Goal: Information Seeking & Learning: Check status

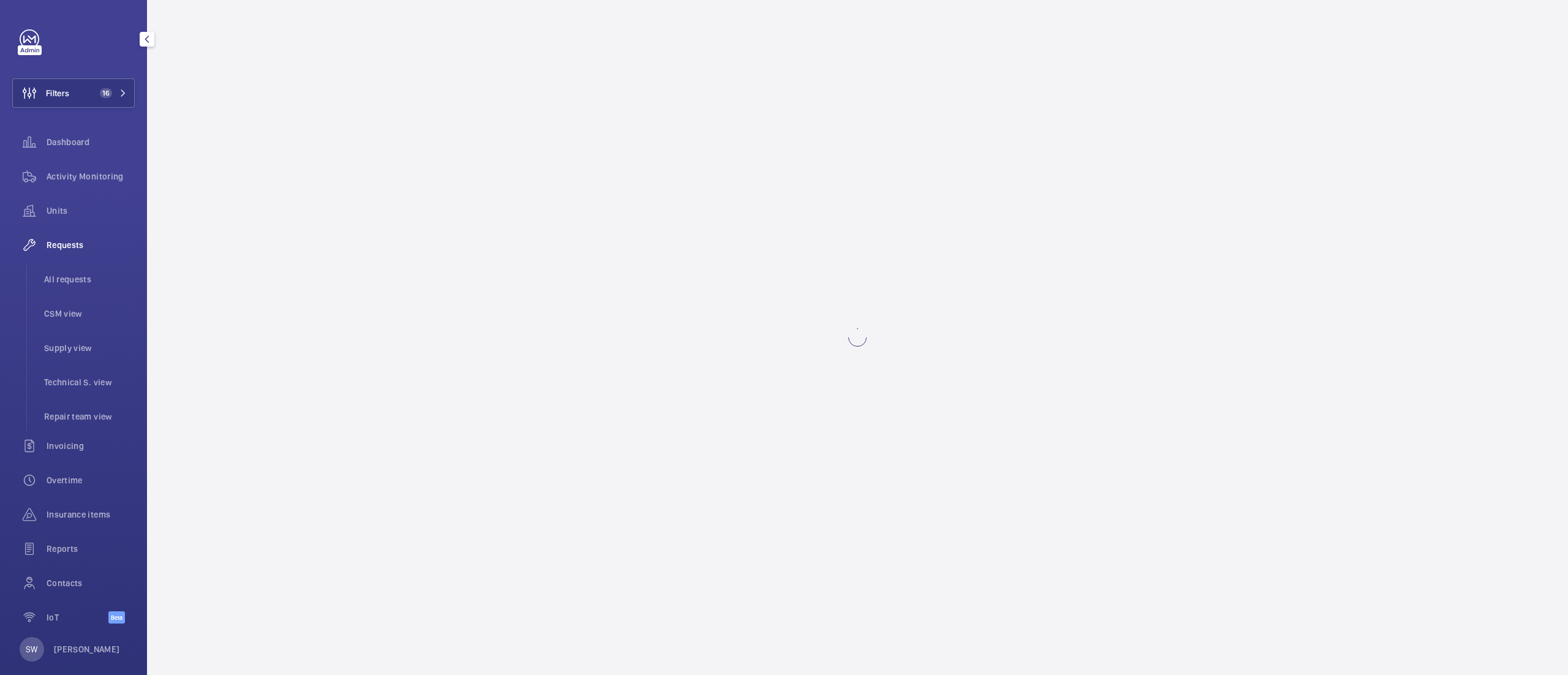
click at [67, 141] on span "Dashboard" at bounding box center [91, 142] width 88 height 12
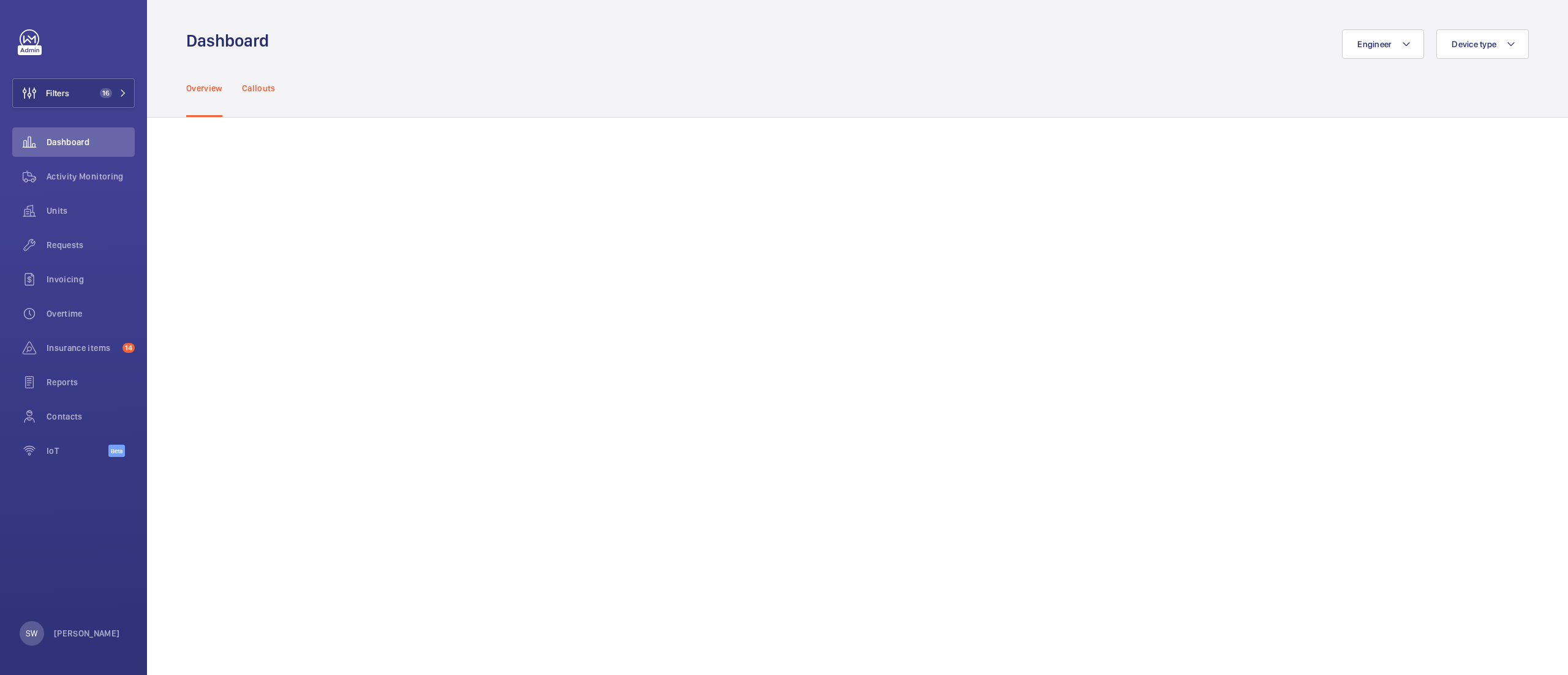
click at [268, 88] on p "Callouts" at bounding box center [259, 88] width 34 height 12
click at [208, 88] on p "Overview" at bounding box center [204, 88] width 36 height 12
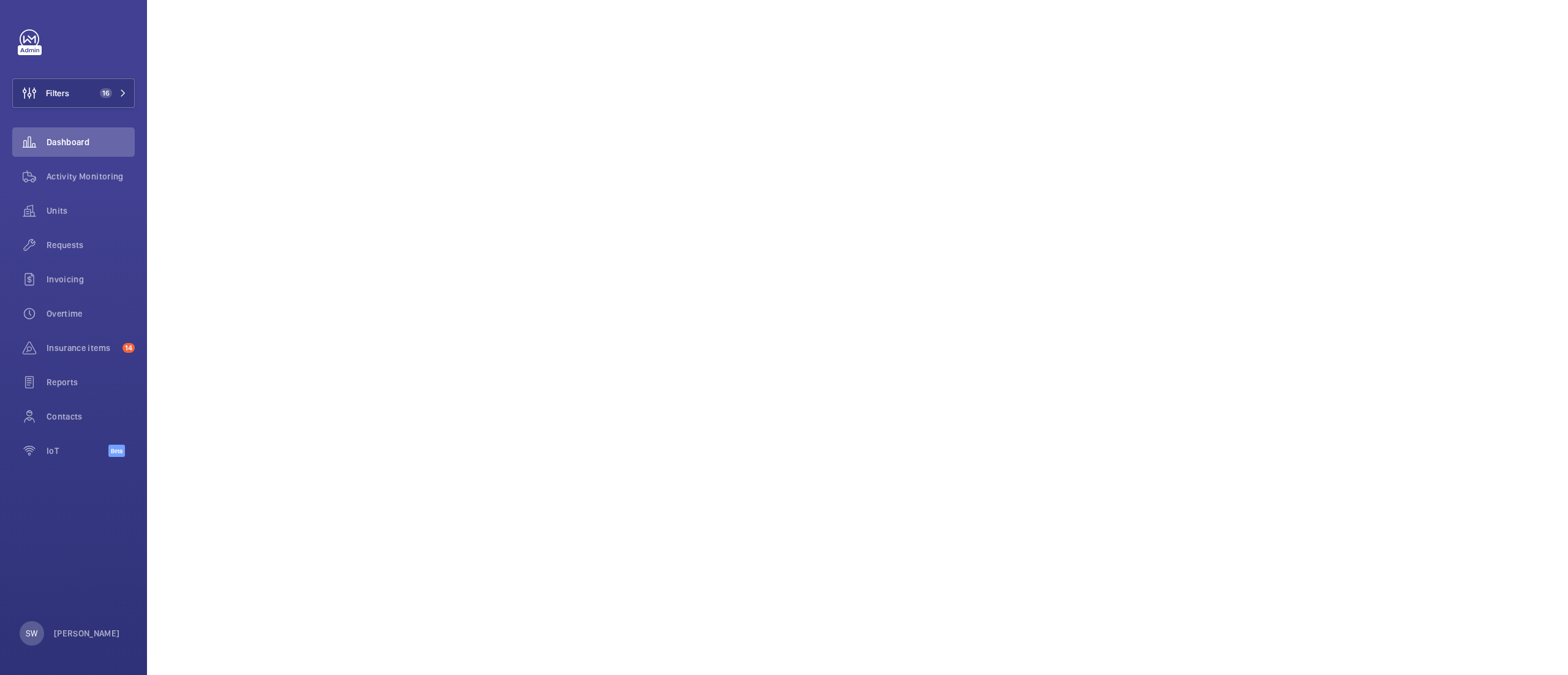
scroll to position [603, 0]
click at [75, 88] on button "Filters 16" at bounding box center [73, 93] width 122 height 29
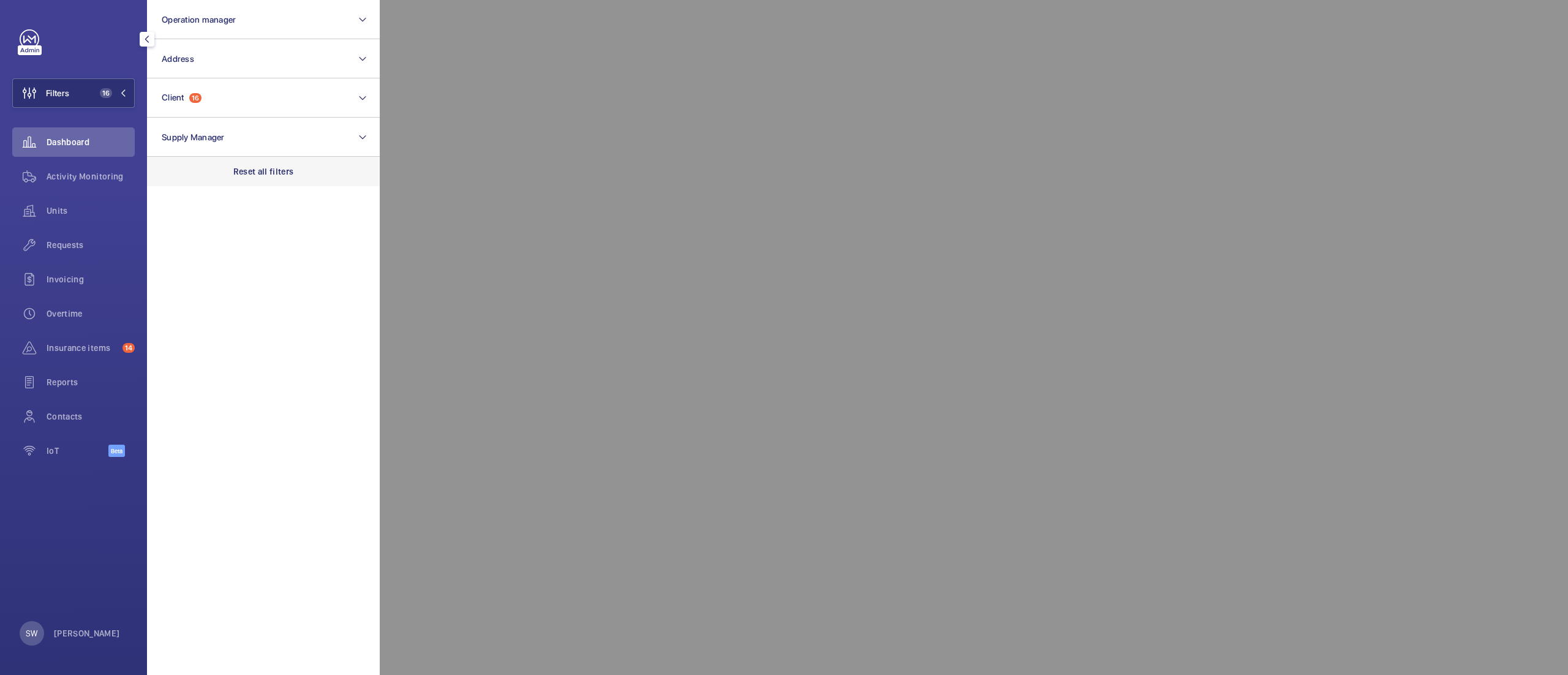
click at [271, 176] on p "Reset all filters" at bounding box center [264, 171] width 61 height 12
click at [229, 71] on button "Address" at bounding box center [264, 59] width 233 height 40
type input "corinth"
click at [219, 133] on span "Corinth ian House - [STREET_ADDRESS]" at bounding box center [264, 138] width 168 height 12
click at [178, 133] on input "Corinth ian House - [STREET_ADDRESS]" at bounding box center [165, 137] width 24 height 24
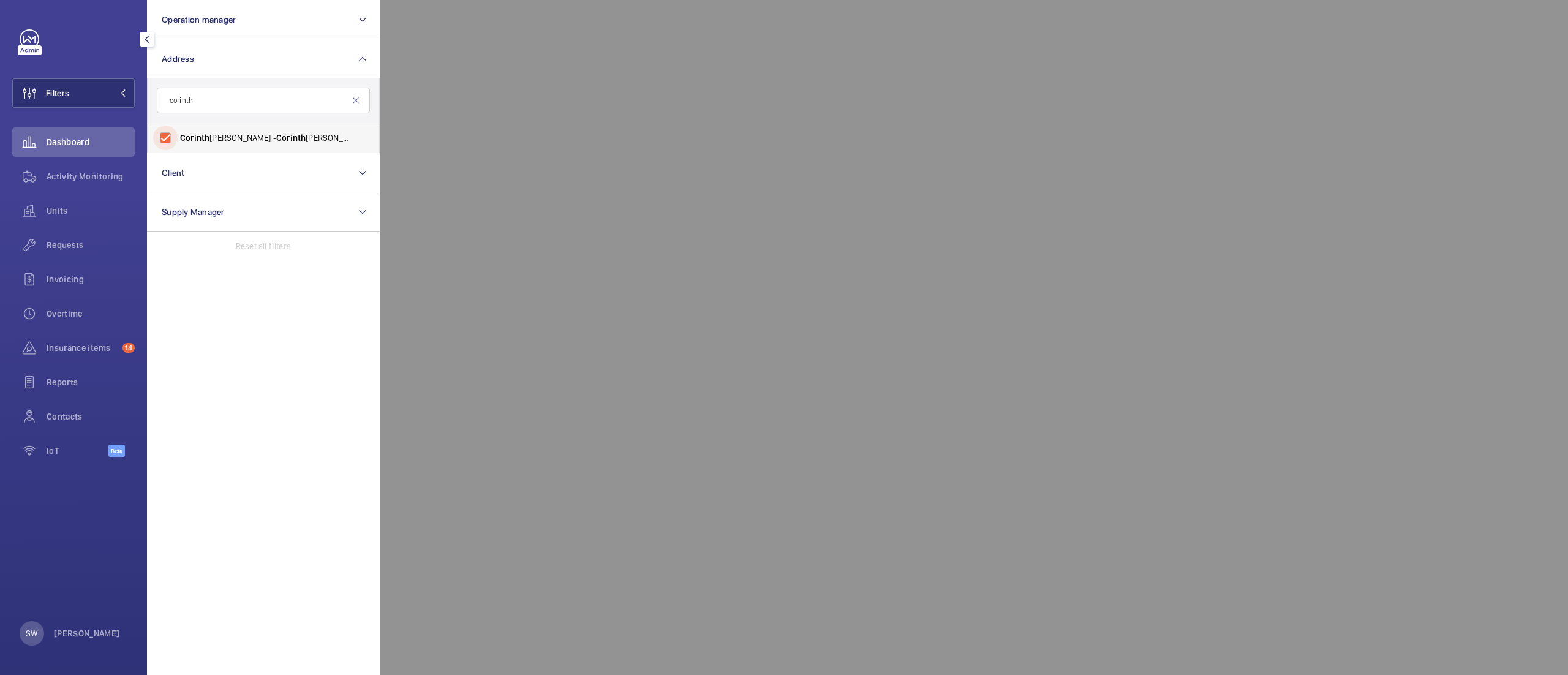
checkbox input "true"
click at [92, 171] on span "Activity Monitoring" at bounding box center [91, 176] width 88 height 12
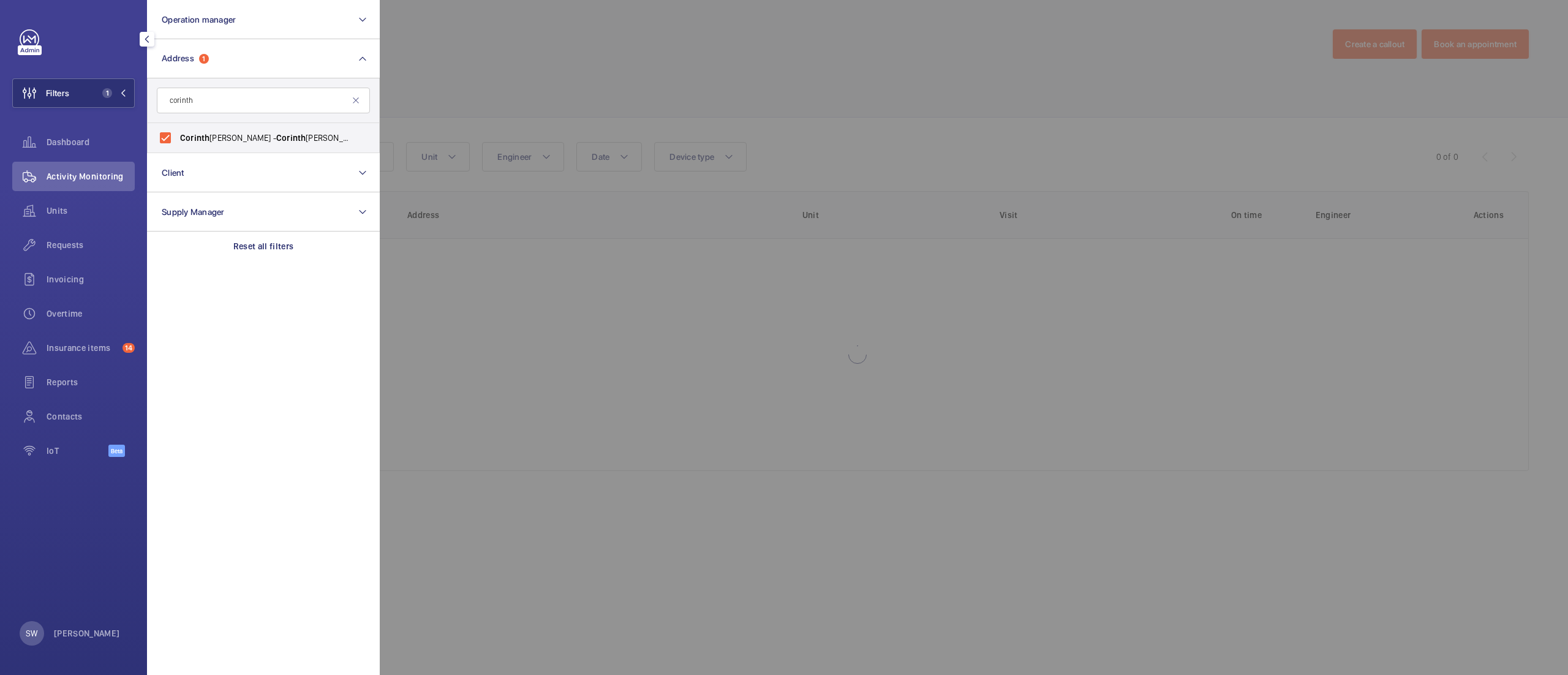
click at [1099, 127] on div at bounding box center [1164, 338] width 1568 height 675
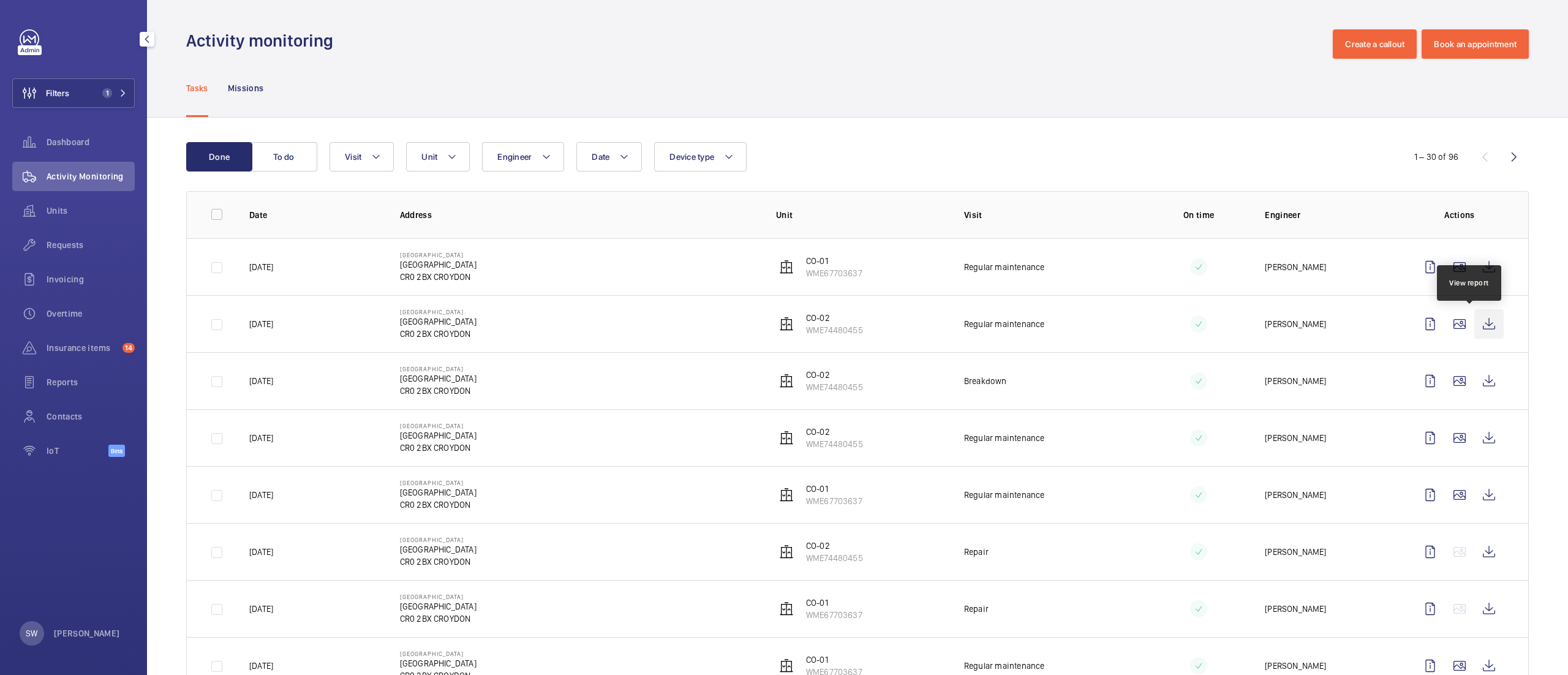
click at [1481, 313] on wm-front-icon-button at bounding box center [1489, 324] width 29 height 29
click at [1474, 325] on wm-front-icon-button at bounding box center [1489, 324] width 29 height 29
click at [92, 100] on button "Filters 1" at bounding box center [73, 93] width 122 height 29
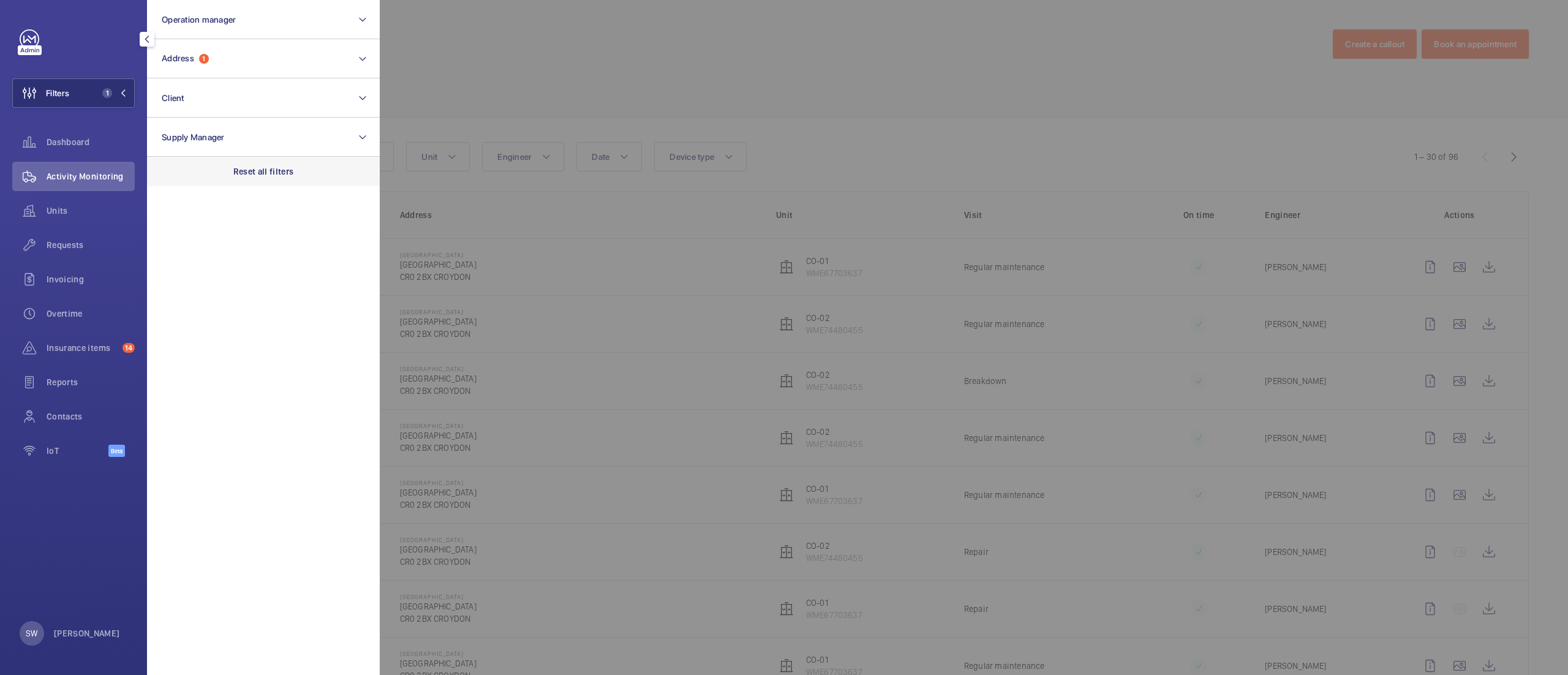
click at [282, 168] on p "Reset all filters" at bounding box center [264, 171] width 61 height 12
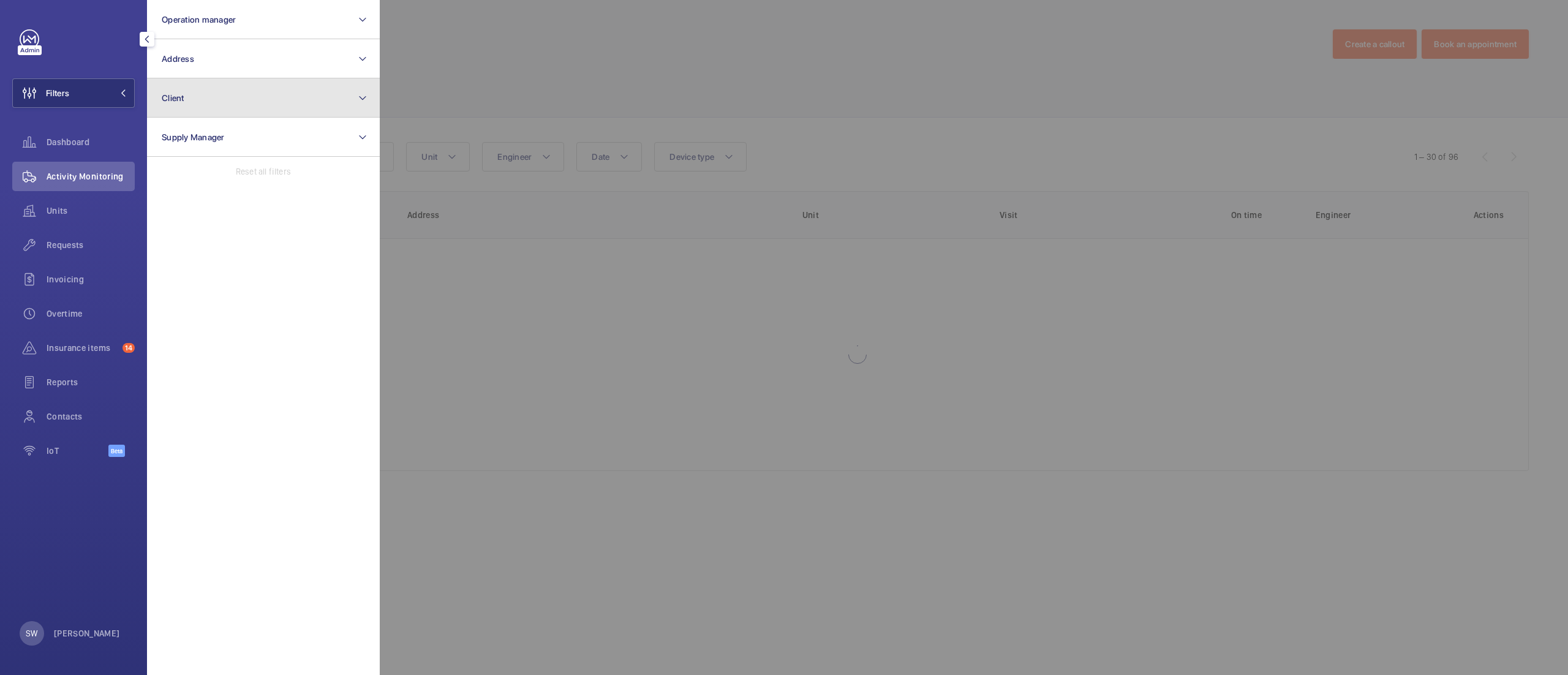
drag, startPoint x: 236, startPoint y: 94, endPoint x: 238, endPoint y: 102, distance: 8.2
click at [236, 97] on button "Client" at bounding box center [264, 98] width 233 height 40
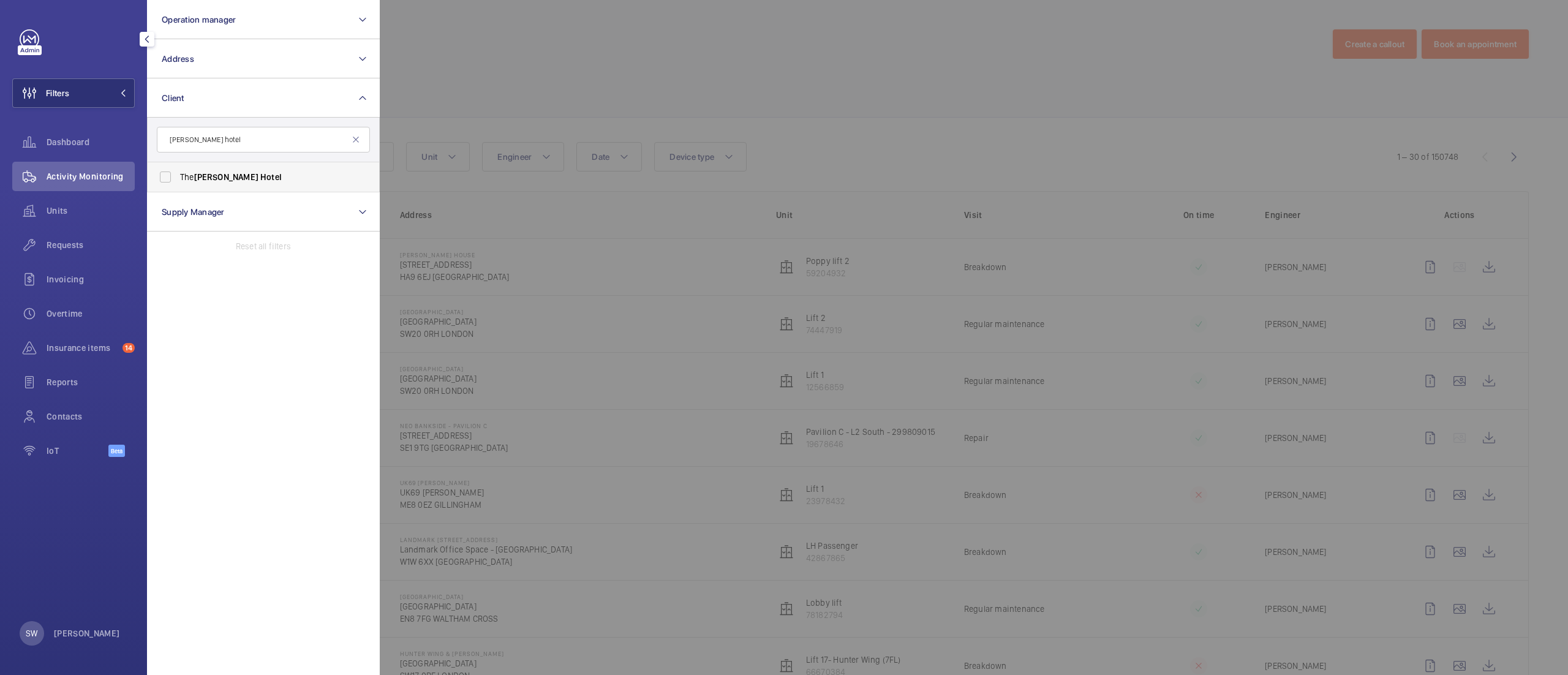
type input "[PERSON_NAME] hotel"
click at [199, 185] on label "The [PERSON_NAME][GEOGRAPHIC_DATA]" at bounding box center [254, 177] width 213 height 29
click at [178, 185] on input "The [PERSON_NAME][GEOGRAPHIC_DATA]" at bounding box center [165, 176] width 24 height 24
checkbox input "true"
click at [646, 125] on div at bounding box center [1164, 338] width 1568 height 675
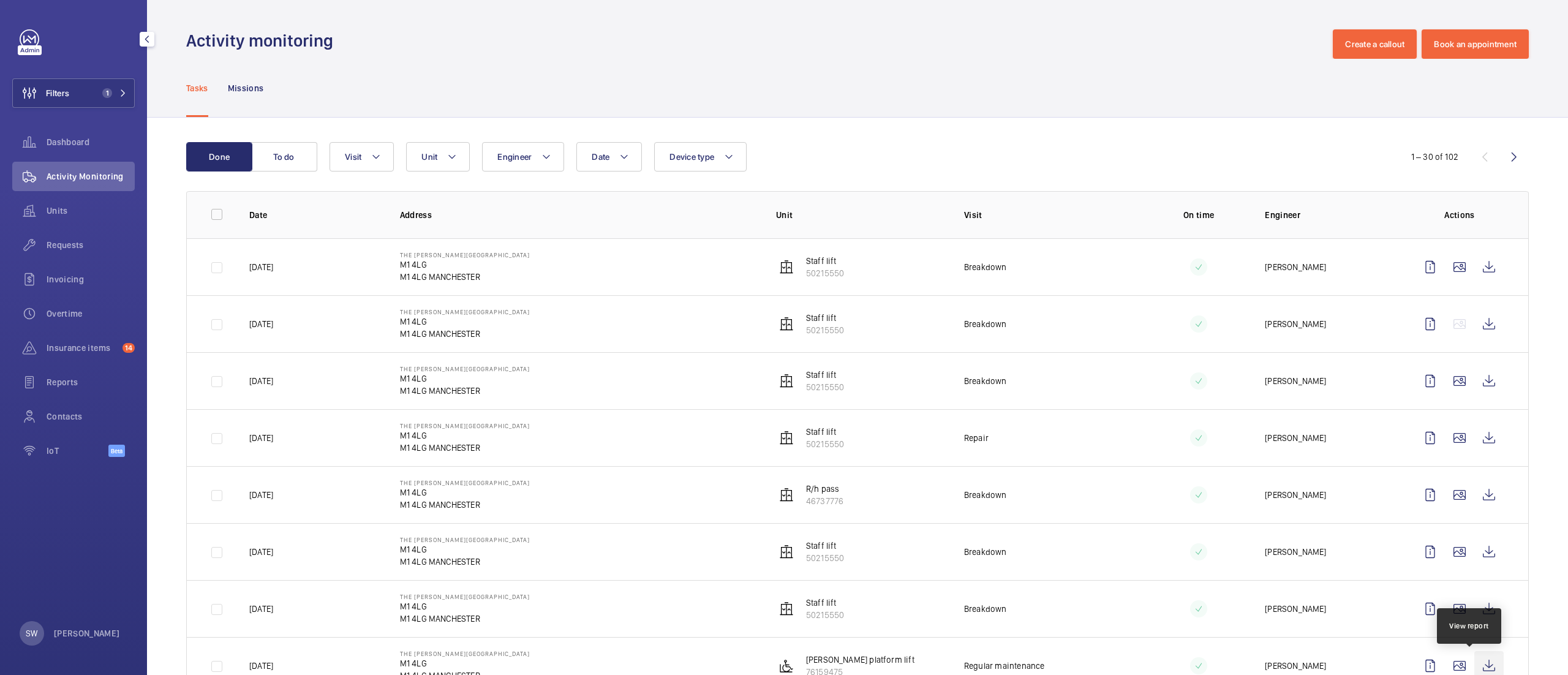
click at [1474, 663] on wm-front-icon-button at bounding box center [1489, 665] width 29 height 29
click at [86, 92] on button "Filters 1" at bounding box center [73, 93] width 122 height 29
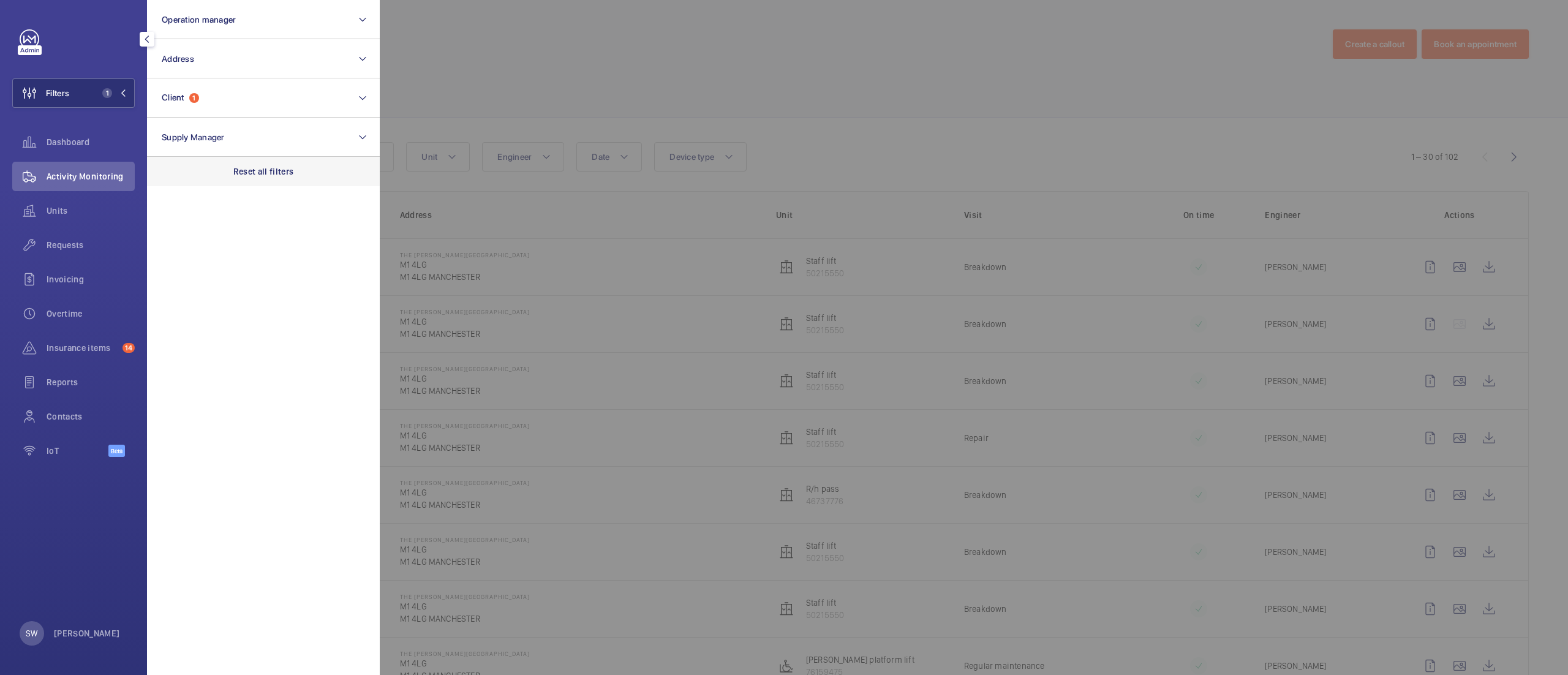
click at [315, 166] on div "Reset all filters" at bounding box center [264, 171] width 233 height 29
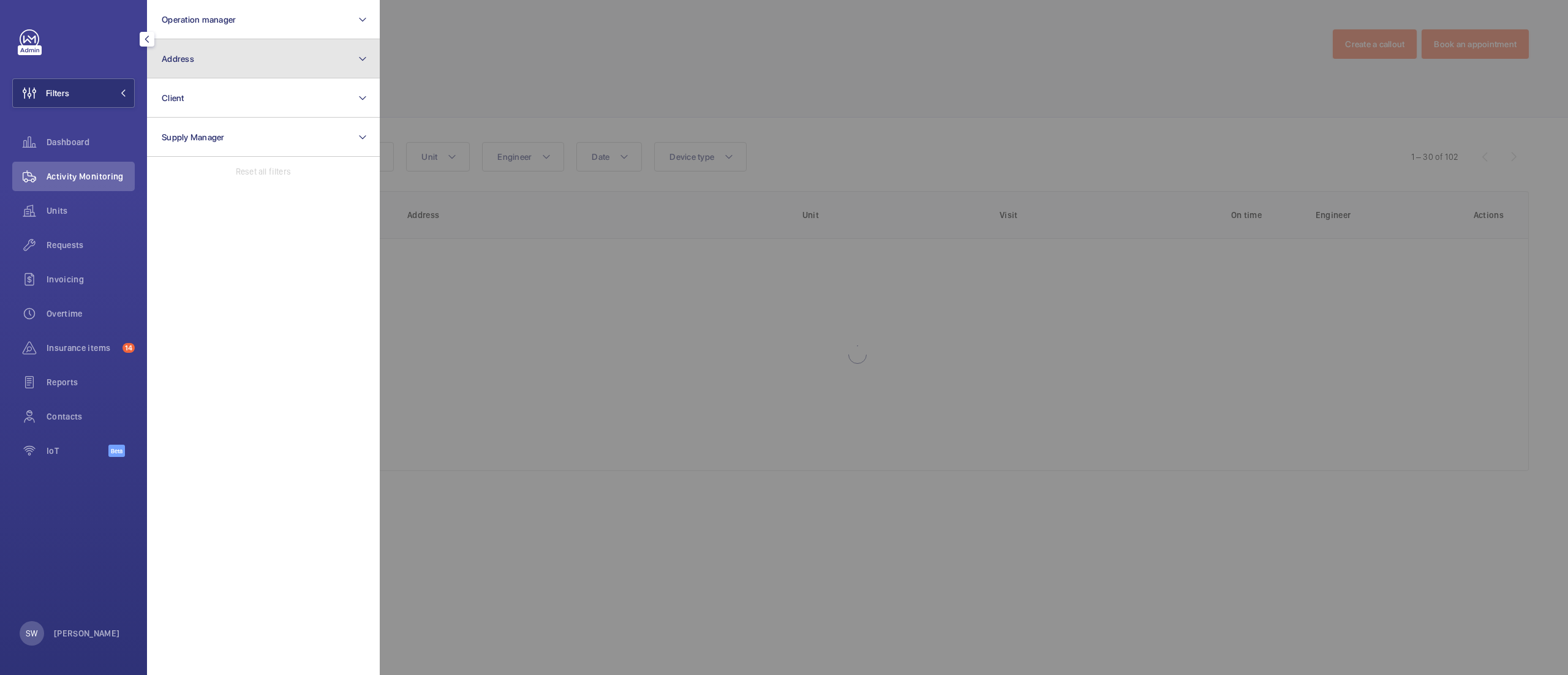
drag, startPoint x: 243, startPoint y: 61, endPoint x: 249, endPoint y: 71, distance: 11.7
click at [245, 61] on button "Address" at bounding box center [264, 59] width 233 height 40
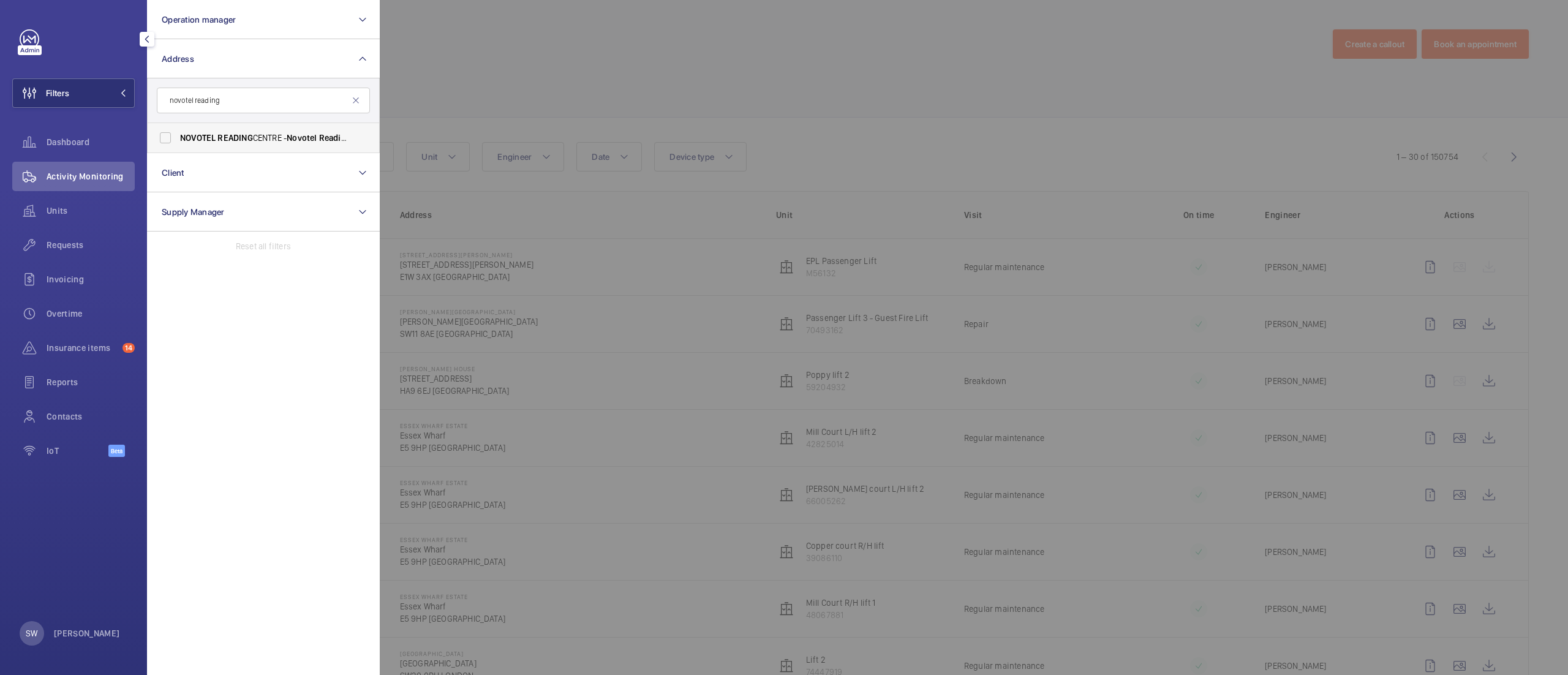
type input "novotel reading"
click at [242, 141] on span "READING" at bounding box center [235, 137] width 35 height 10
click at [178, 141] on input "[GEOGRAPHIC_DATA] - [GEOGRAPHIC_DATA]" at bounding box center [165, 137] width 24 height 24
checkbox input "true"
click at [789, 89] on div at bounding box center [1164, 338] width 1568 height 675
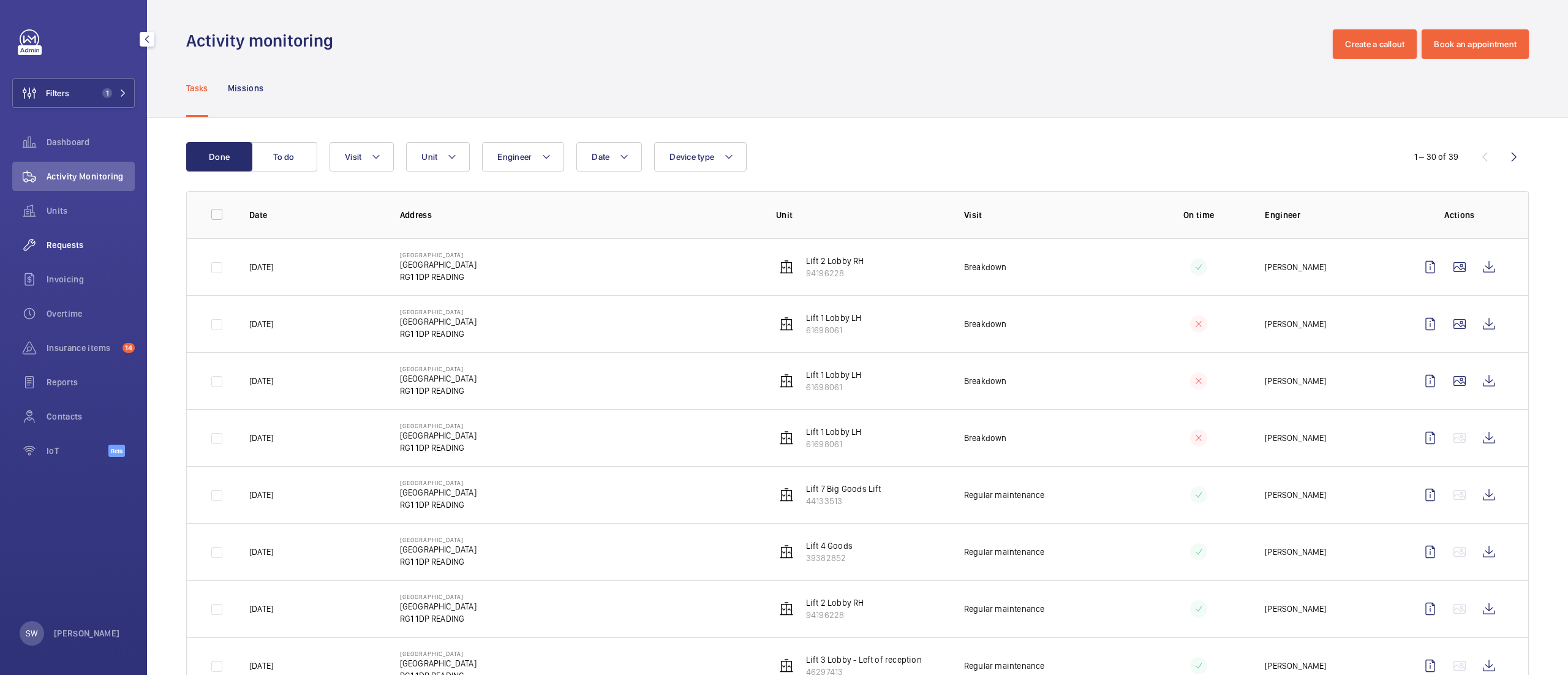
click at [89, 234] on div "Requests" at bounding box center [73, 245] width 122 height 29
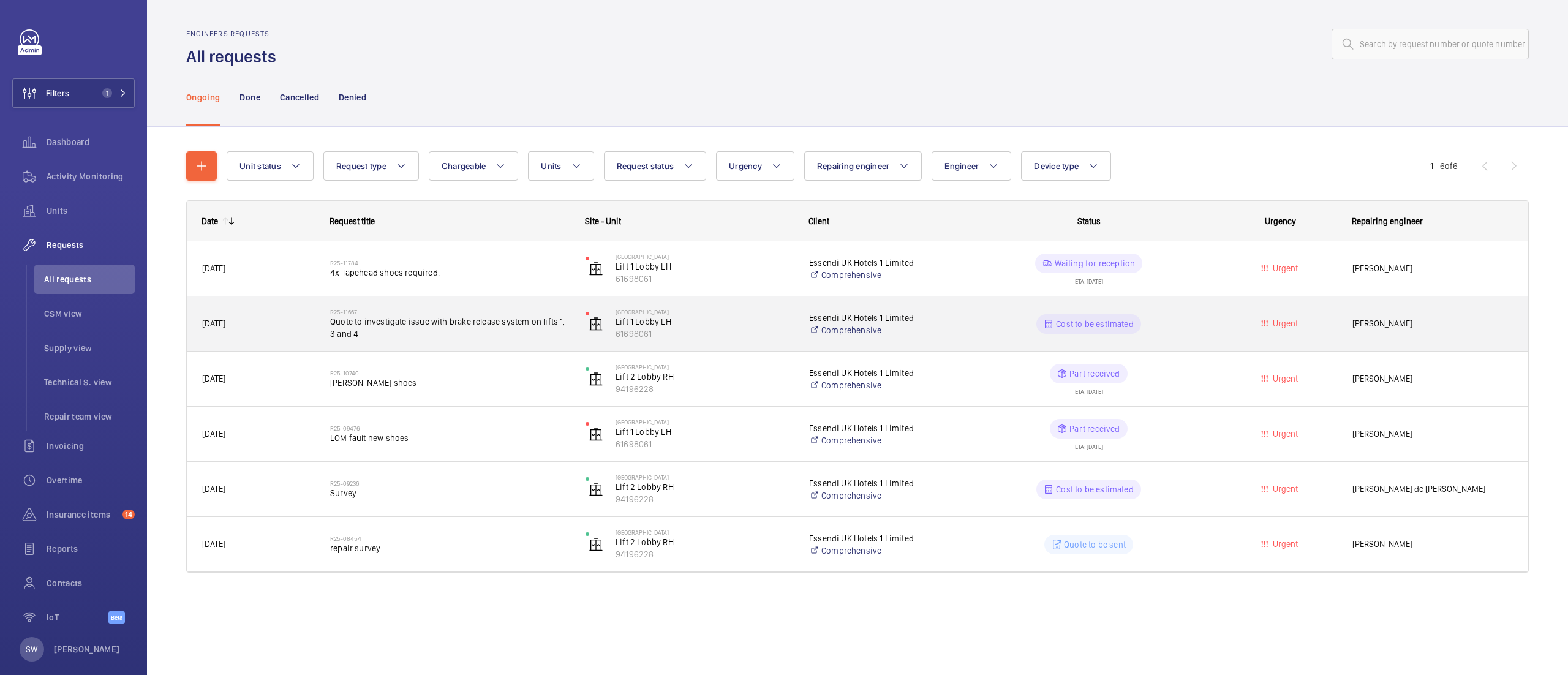
click at [464, 337] on span "Quote to investigate issue with brake release system on lifts 1, 3 and 4" at bounding box center [450, 327] width 239 height 24
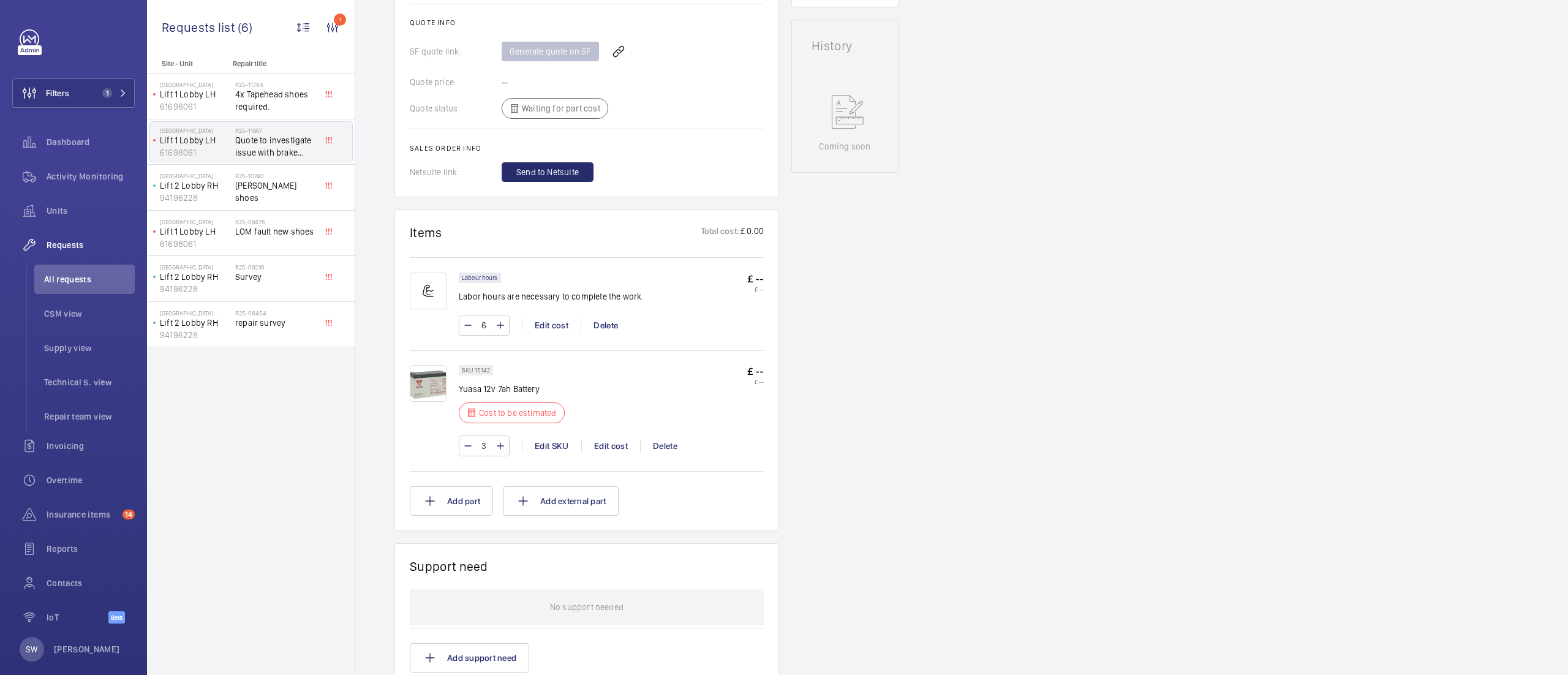
scroll to position [561, 0]
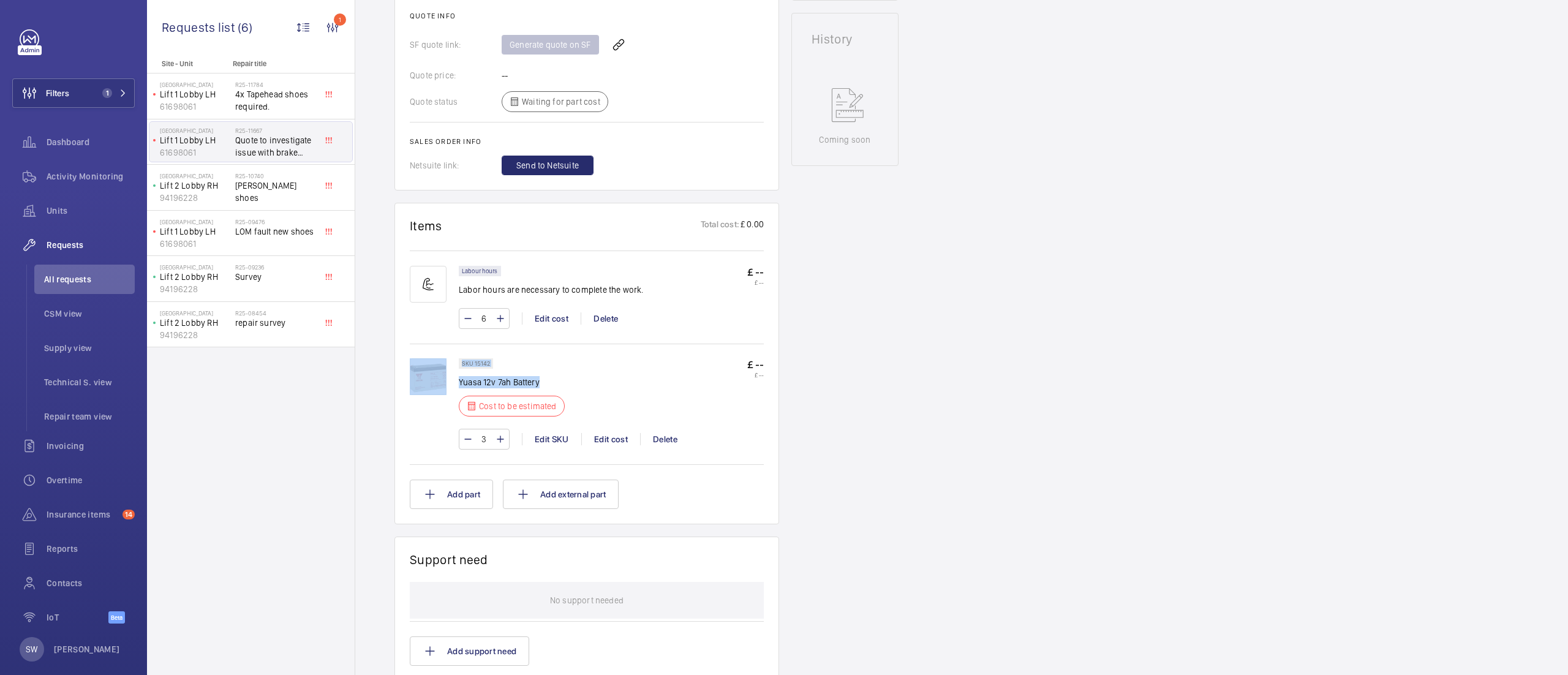
drag, startPoint x: 554, startPoint y: 387, endPoint x: 436, endPoint y: 384, distance: 118.0
click at [436, 384] on div "SKU 15142 Yuasa 12v 7ah Battery Cost to be estimated £ -- £ -- 3 Edit SKU Edit …" at bounding box center [587, 409] width 354 height 103
copy div "SKU 15142 Yuasa 12v 7ah Battery"
click at [567, 372] on div "SKU 15142 Yuasa 12v 7ah Battery Cost to be estimated" at bounding box center [515, 390] width 114 height 65
click at [124, 75] on div "Filters 1 Dashboard Activity Monitoring Units Requests All requests CSM view Su…" at bounding box center [73, 333] width 122 height 608
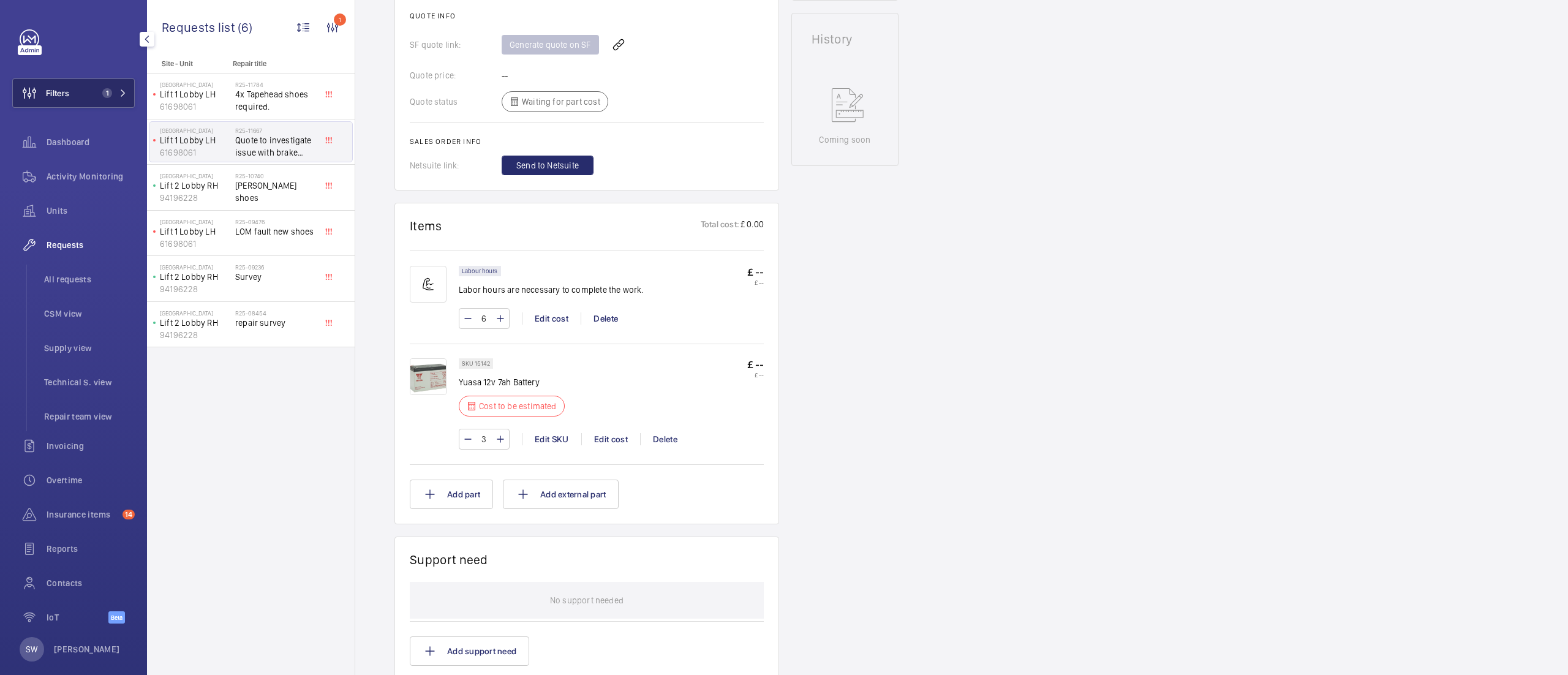
click at [108, 90] on span "1" at bounding box center [107, 92] width 10 height 10
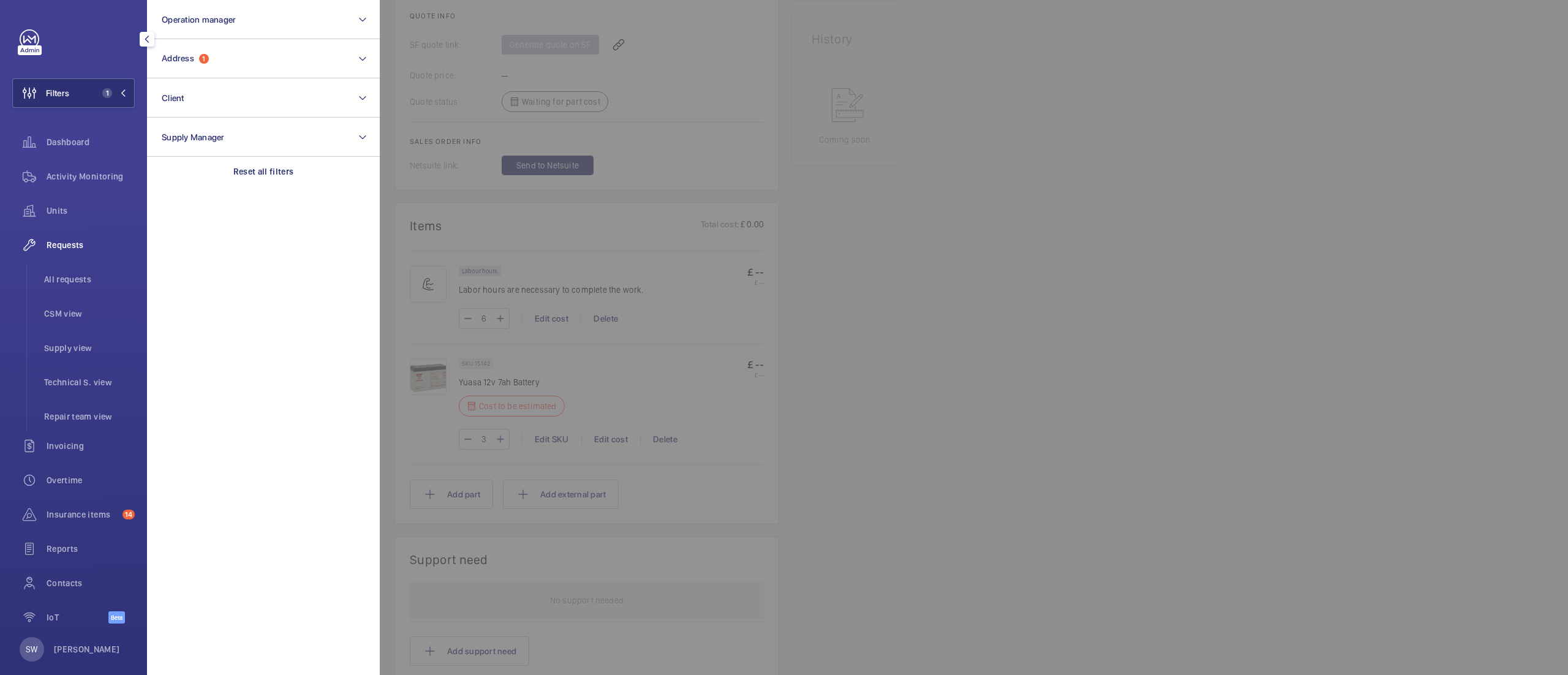
click at [306, 193] on section "Operation manager Address 1 Client Supply Manager Reset all filters" at bounding box center [264, 338] width 233 height 675
click at [297, 176] on div "Reset all filters" at bounding box center [264, 171] width 233 height 29
click at [193, 95] on button "Client" at bounding box center [264, 98] width 233 height 40
type input "baltic"
click at [219, 178] on span "Baltic View Limited" at bounding box center [264, 176] width 168 height 12
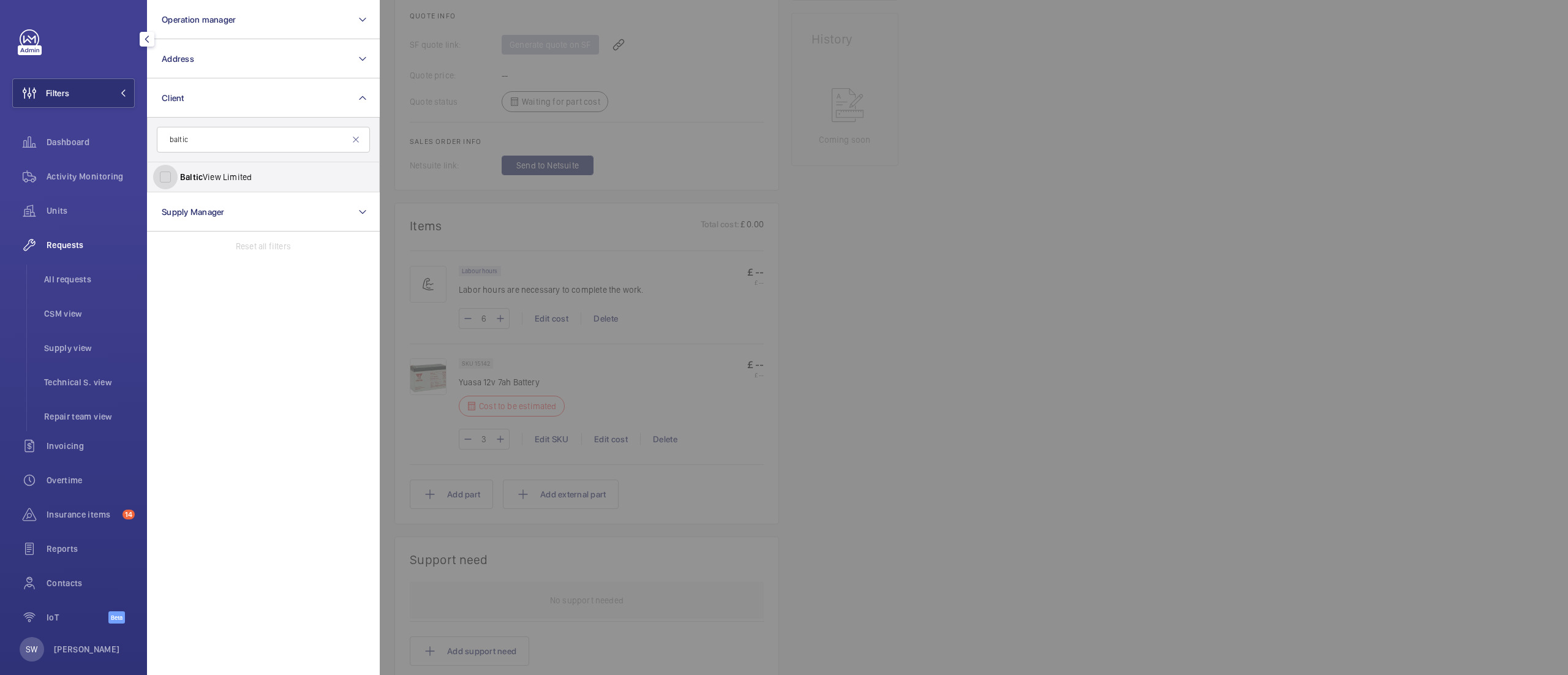
click at [178, 178] on input "Baltic View Limited" at bounding box center [165, 176] width 24 height 24
checkbox input "true"
click at [1198, 406] on div at bounding box center [1164, 338] width 1568 height 675
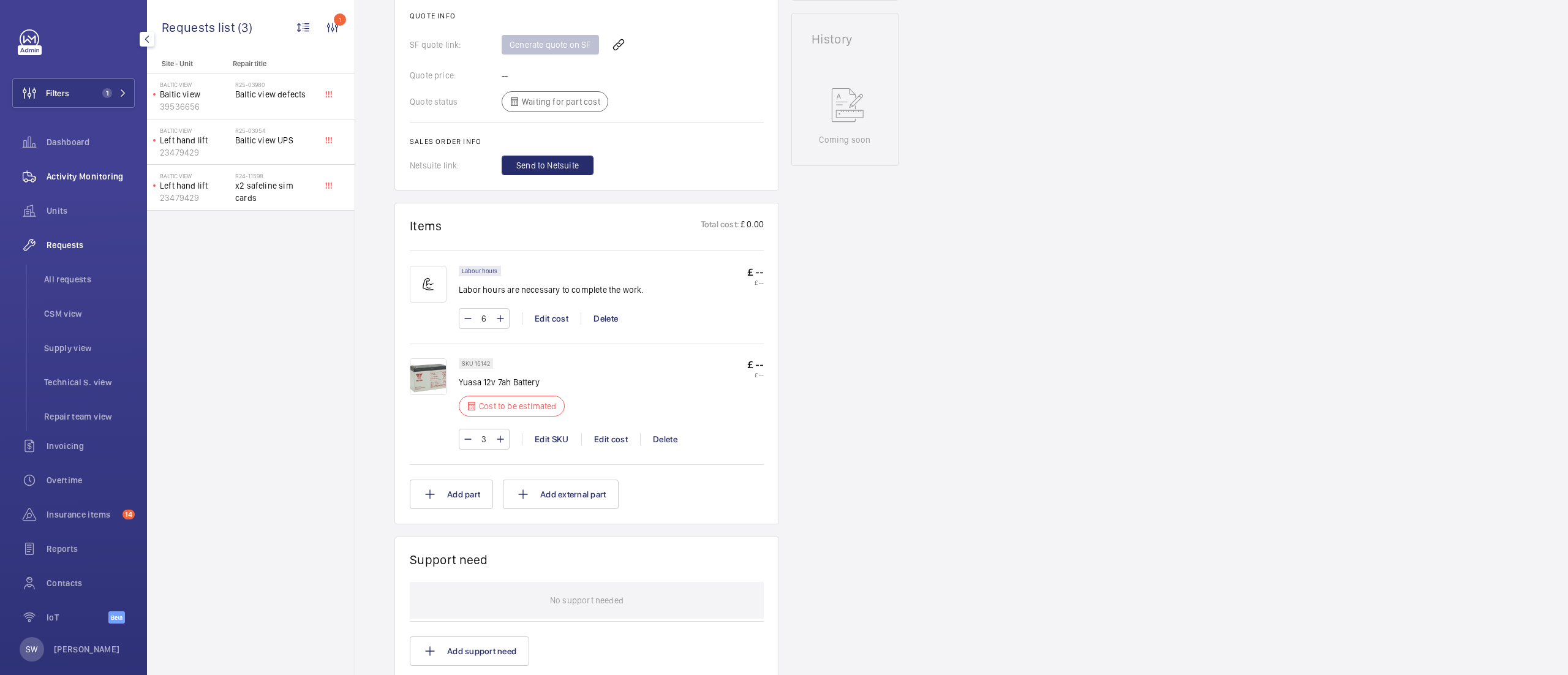
click at [75, 171] on span "Activity Monitoring" at bounding box center [91, 176] width 88 height 12
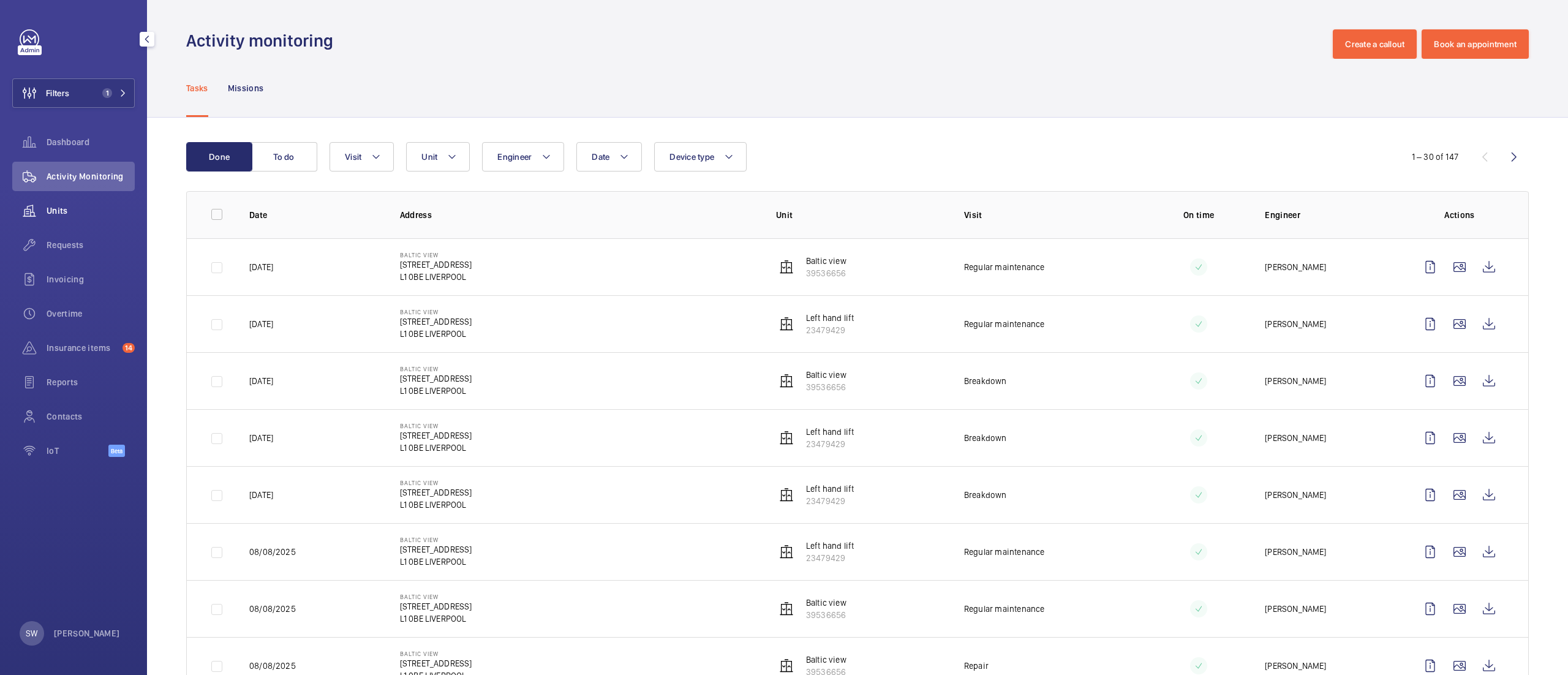
click at [100, 203] on div "Units" at bounding box center [73, 211] width 122 height 29
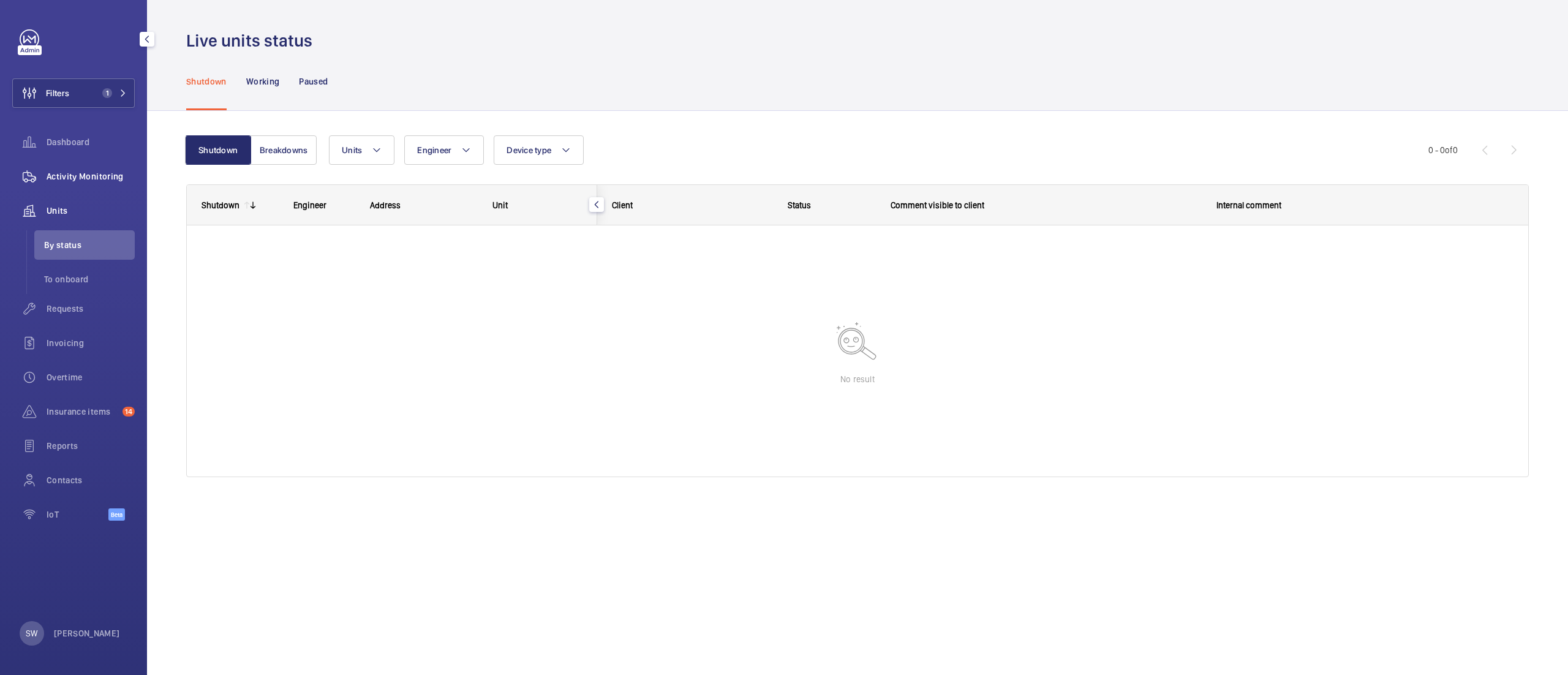
click at [89, 185] on div "Activity Monitoring" at bounding box center [73, 176] width 122 height 29
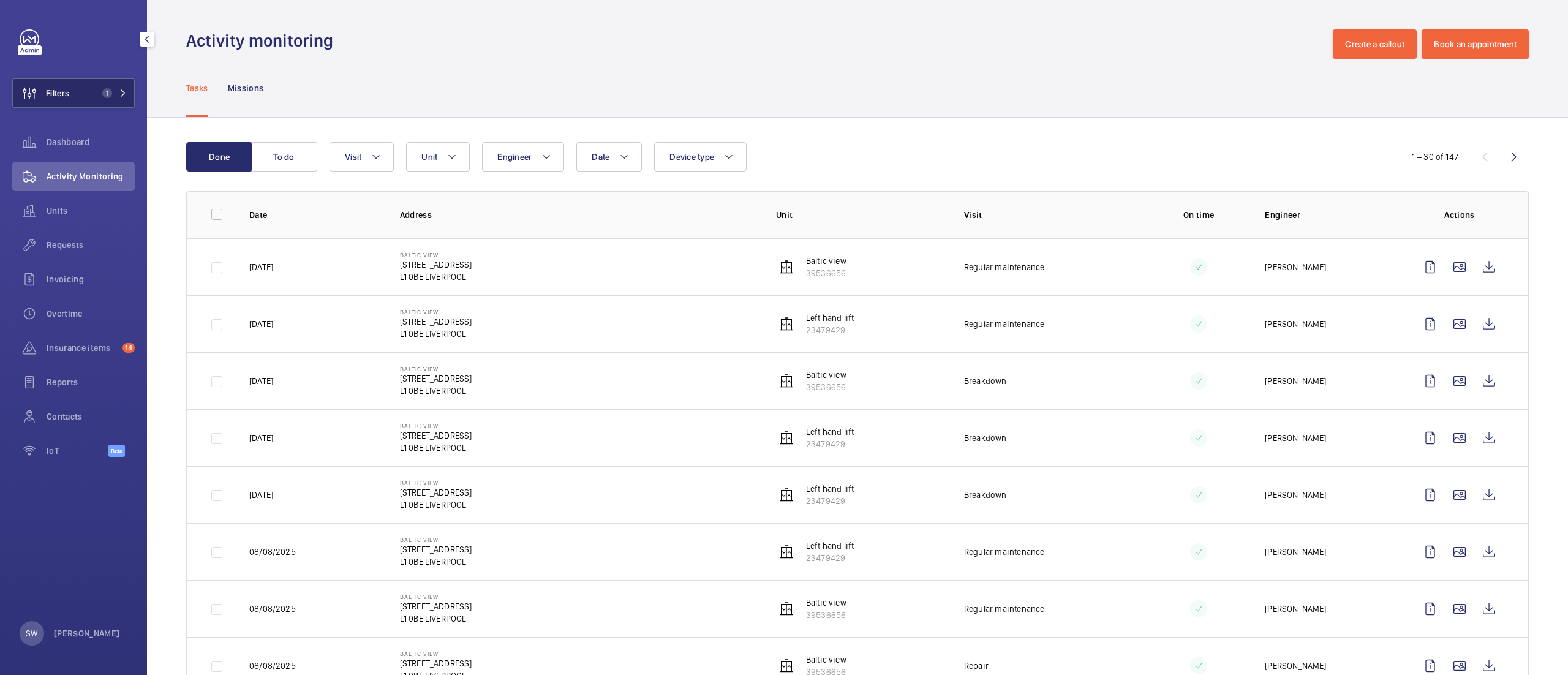
click at [51, 95] on span "Filters" at bounding box center [58, 93] width 23 height 12
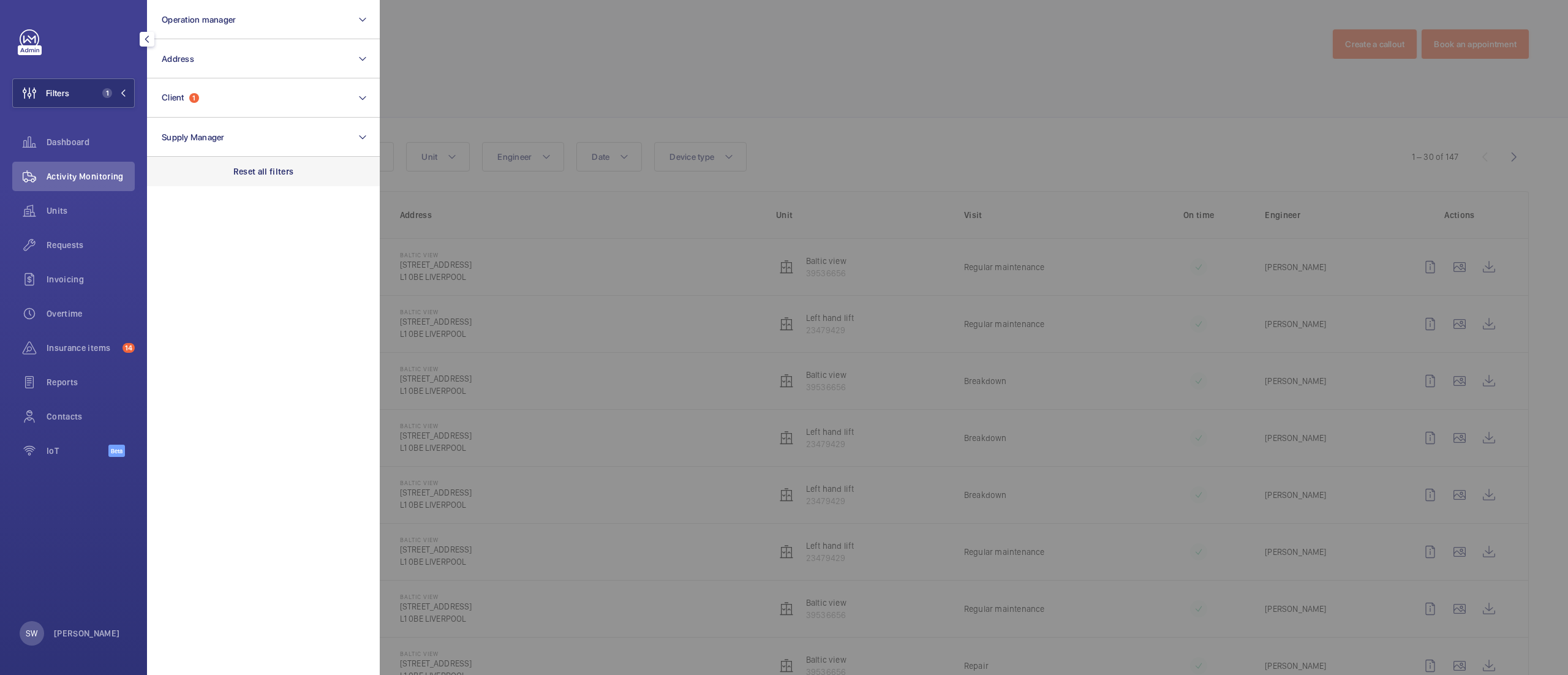
click at [301, 171] on div "Reset all filters" at bounding box center [264, 171] width 233 height 29
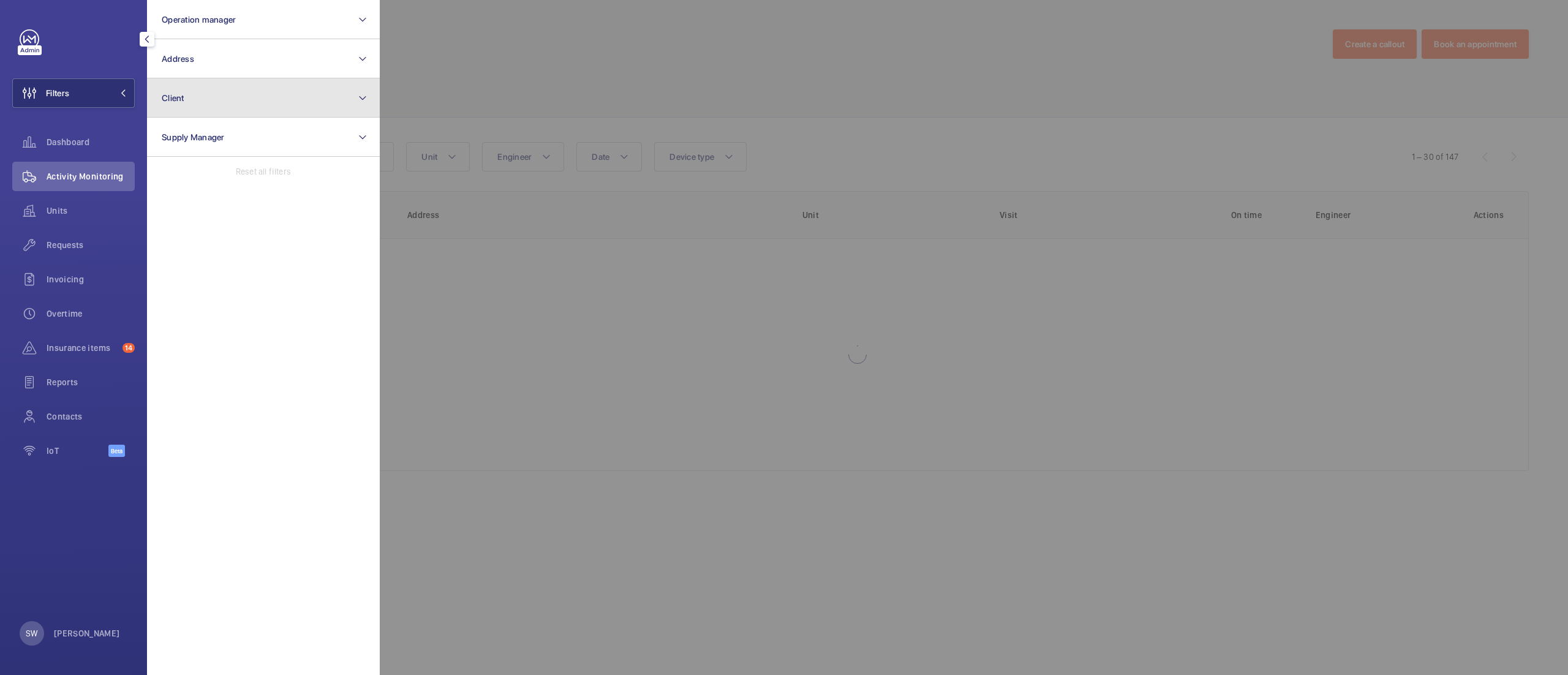
click at [256, 100] on button "Client" at bounding box center [264, 98] width 233 height 40
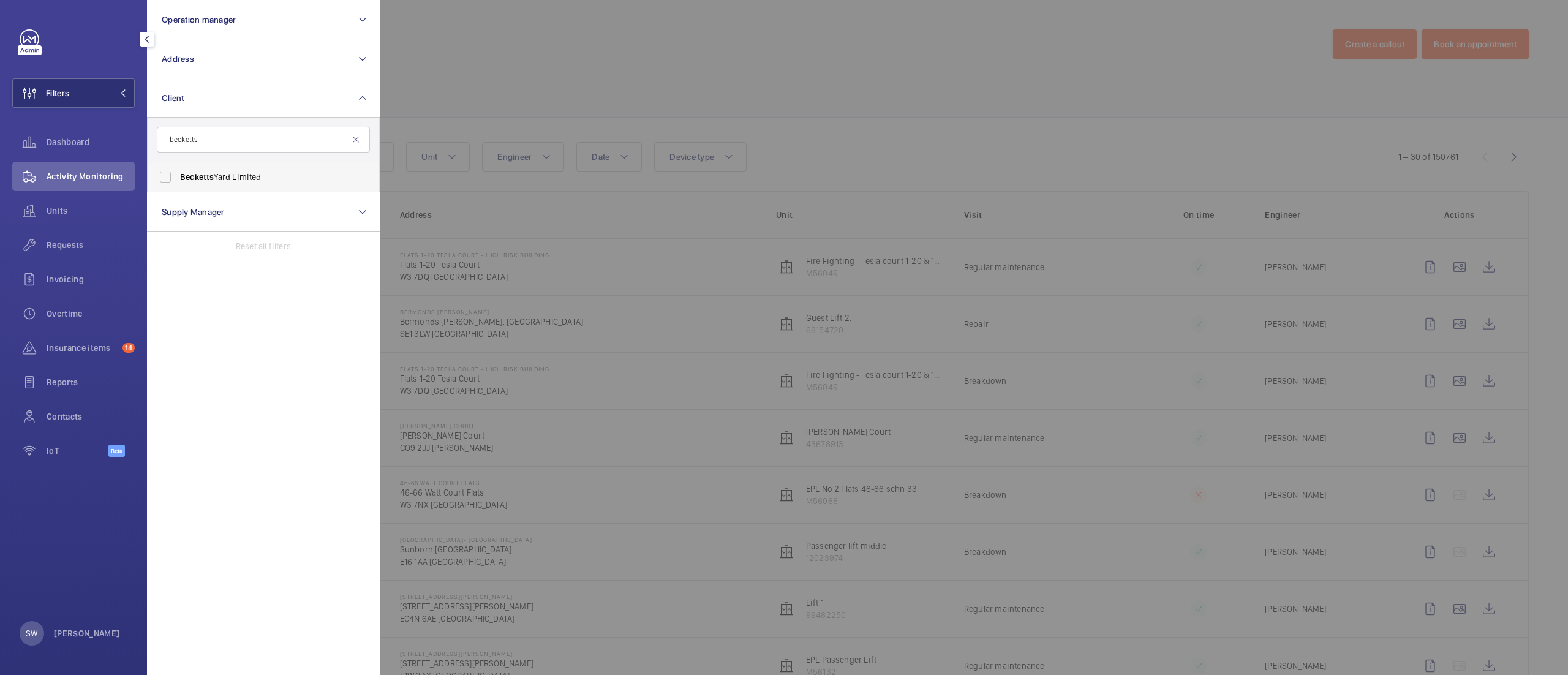
type input "becketts"
click at [234, 181] on span "Becketts Yard Limited" at bounding box center [264, 176] width 168 height 12
click at [178, 181] on input "Becketts Yard Limited" at bounding box center [165, 176] width 24 height 24
checkbox input "true"
click at [863, 113] on div at bounding box center [1164, 338] width 1568 height 675
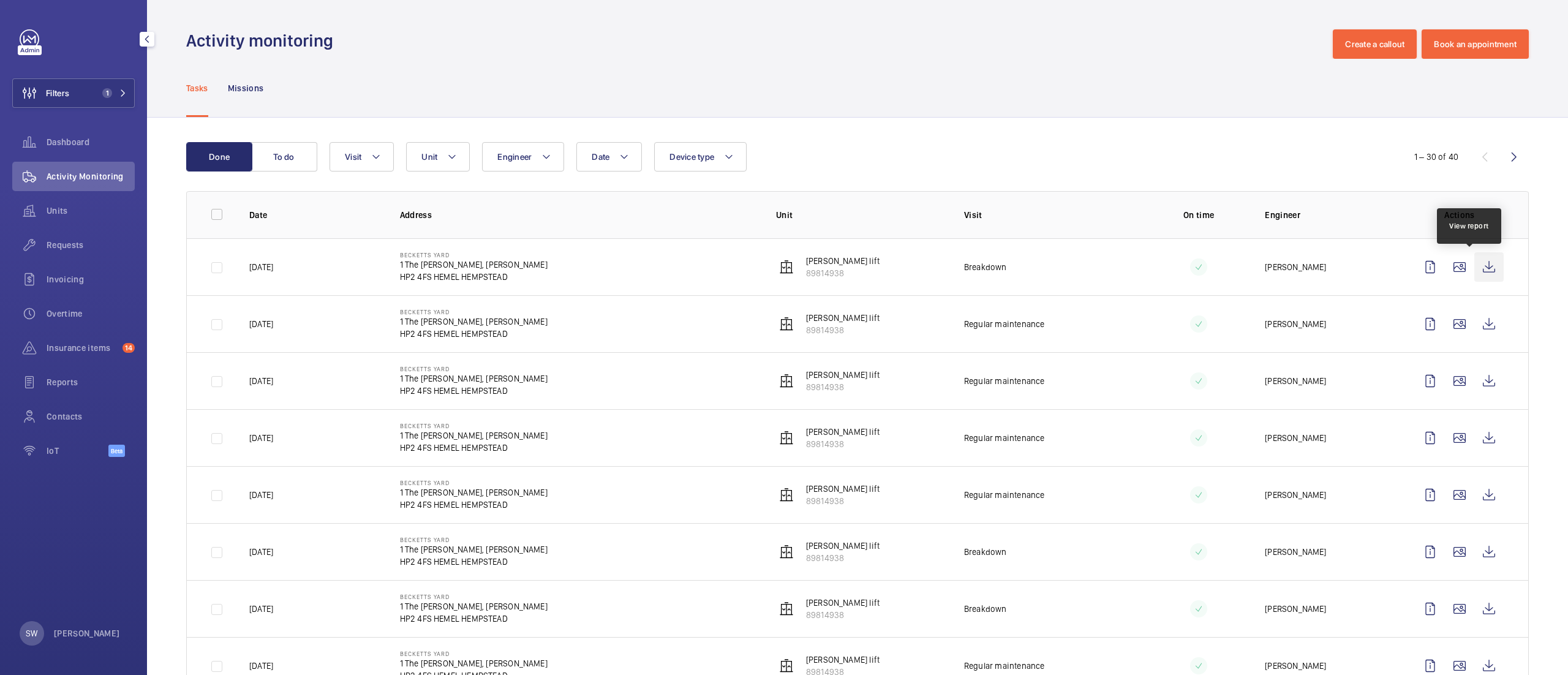
click at [1475, 266] on wm-front-icon-button at bounding box center [1489, 267] width 29 height 29
click at [111, 93] on span "1" at bounding box center [107, 92] width 10 height 10
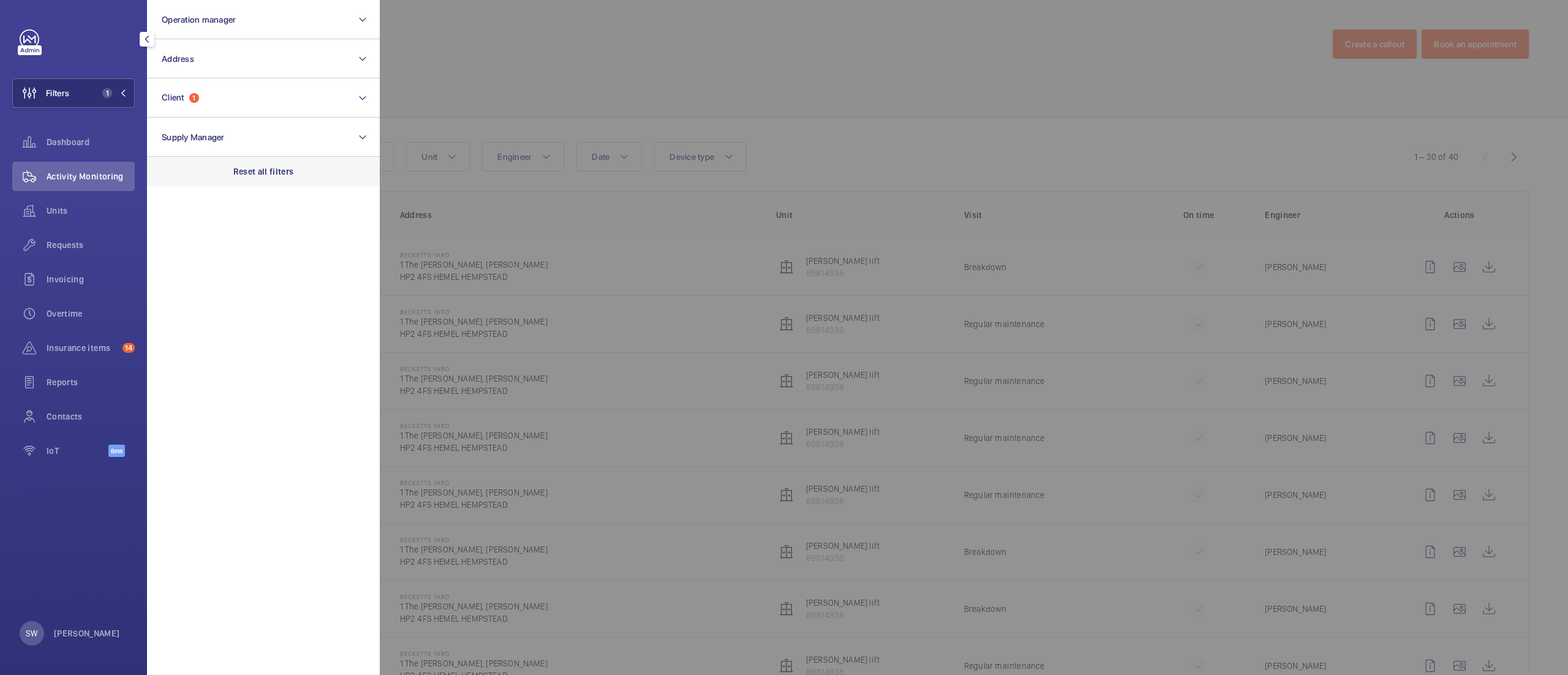
click at [311, 176] on div "Reset all filters" at bounding box center [264, 171] width 233 height 29
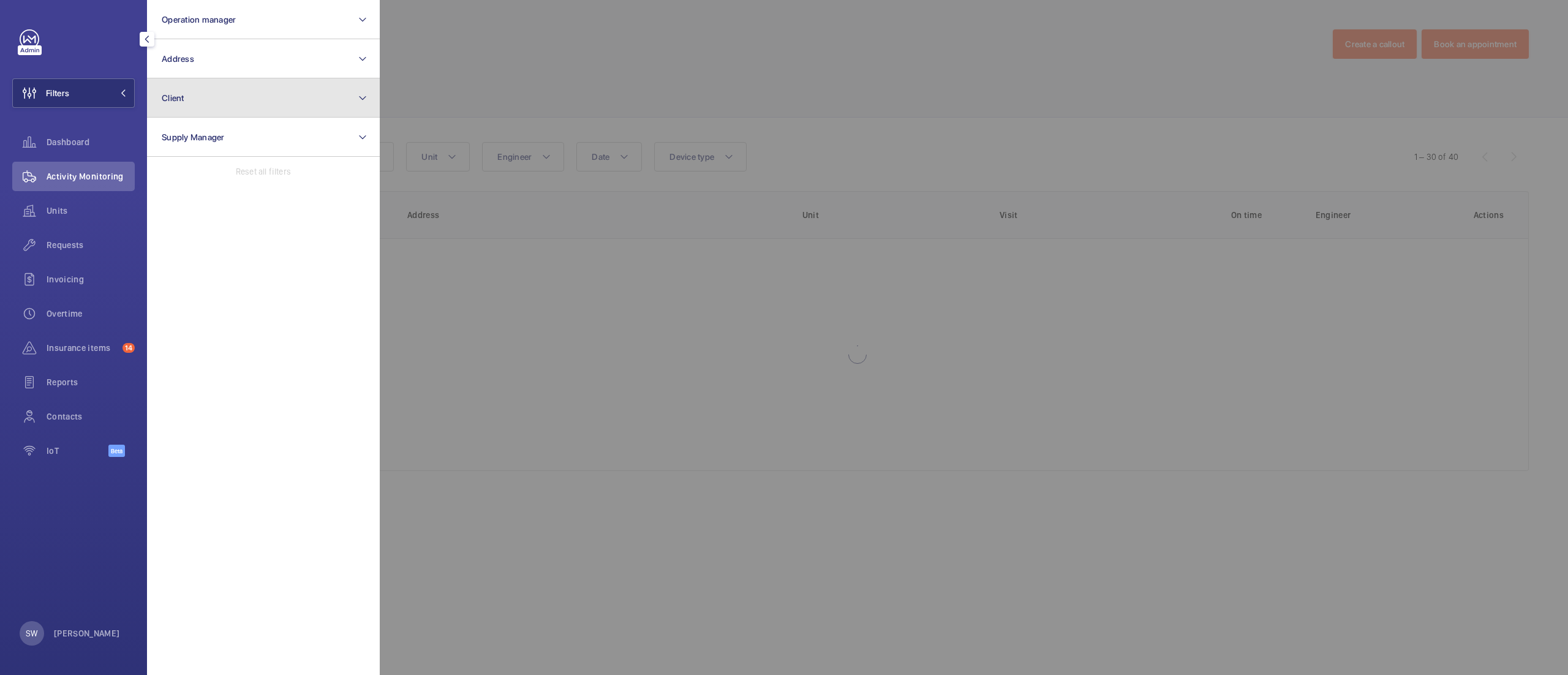
click at [240, 105] on button "Client" at bounding box center [264, 98] width 233 height 40
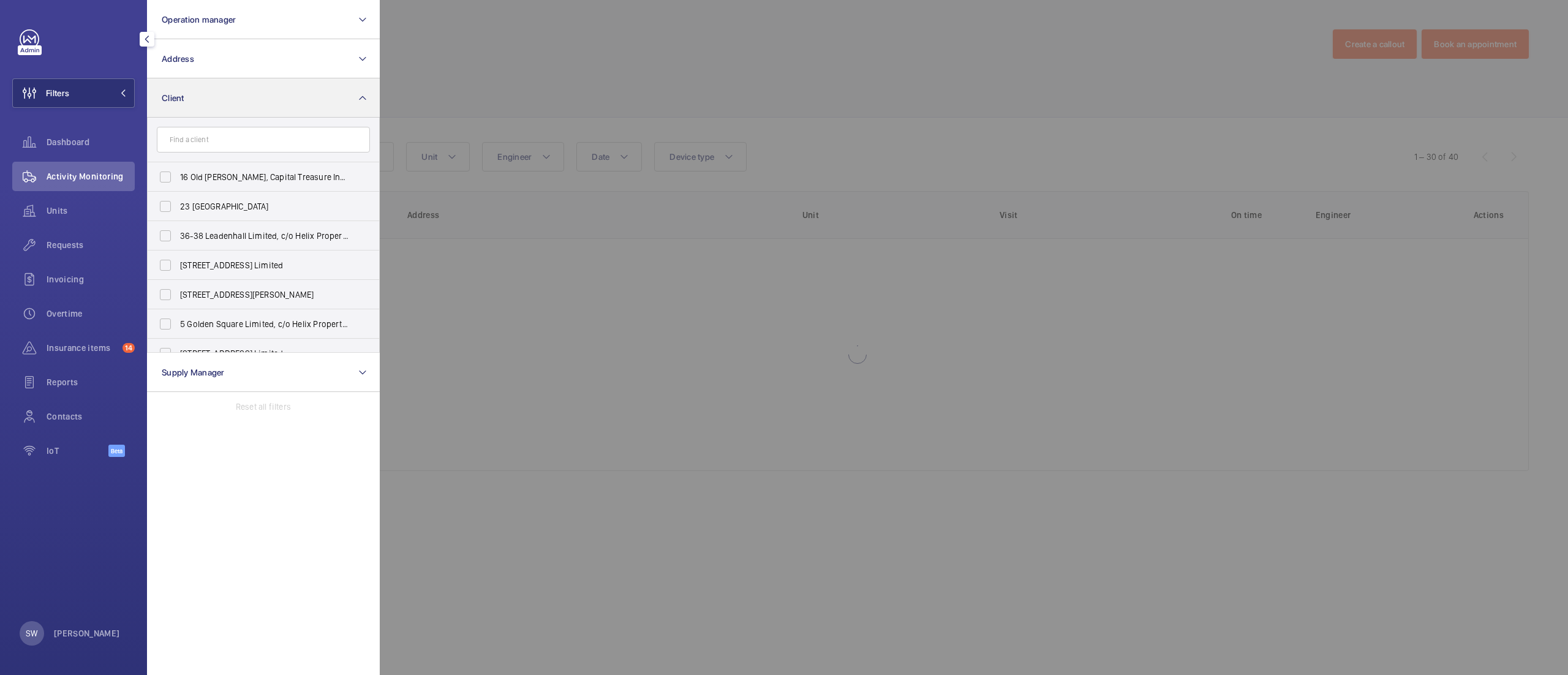
type input "e"
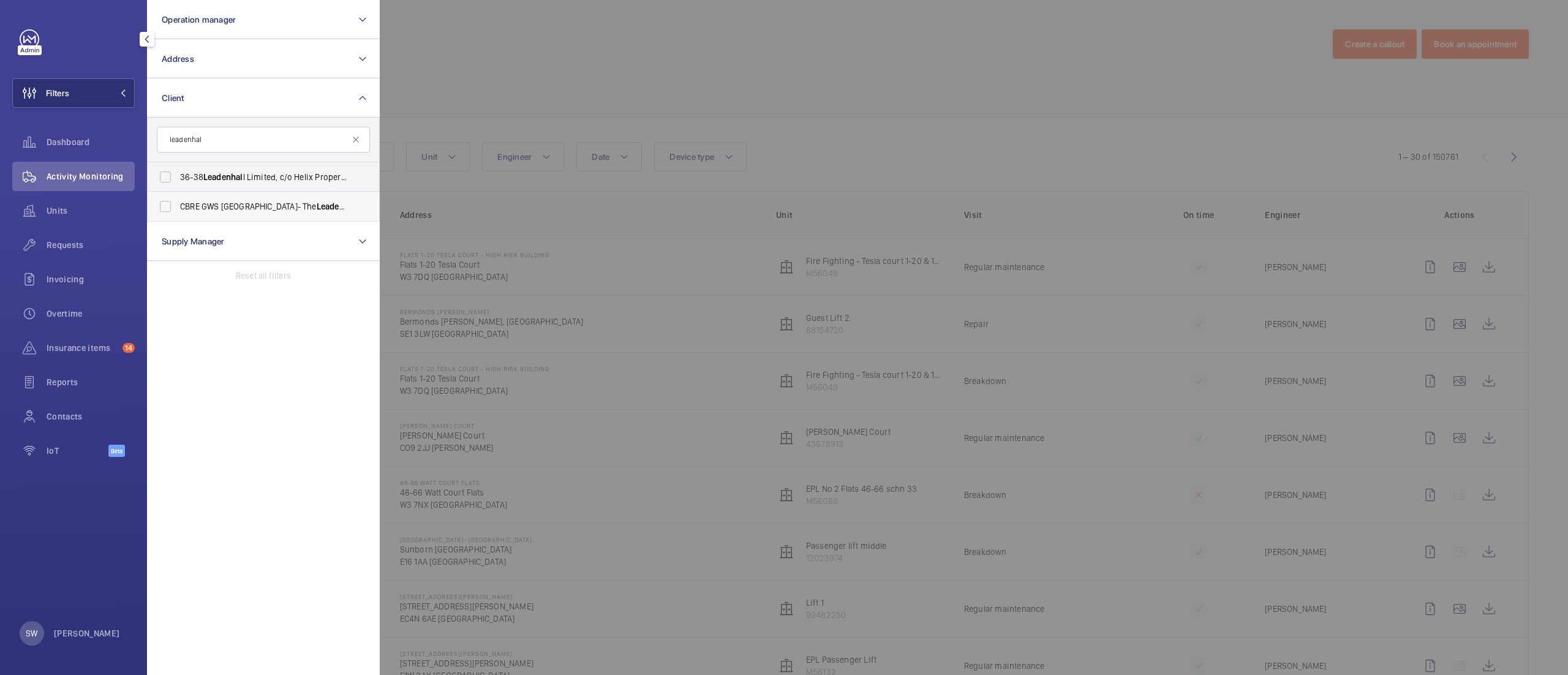
type input "leadenhal"
click at [264, 217] on label "CBRE GWS UK- The Leadenhal l Eastern Estate" at bounding box center [254, 206] width 213 height 29
click at [178, 217] on input "CBRE GWS UK- The Leadenhal l Eastern Estate" at bounding box center [165, 206] width 24 height 24
checkbox input "true"
click at [612, 97] on div at bounding box center [1164, 338] width 1568 height 675
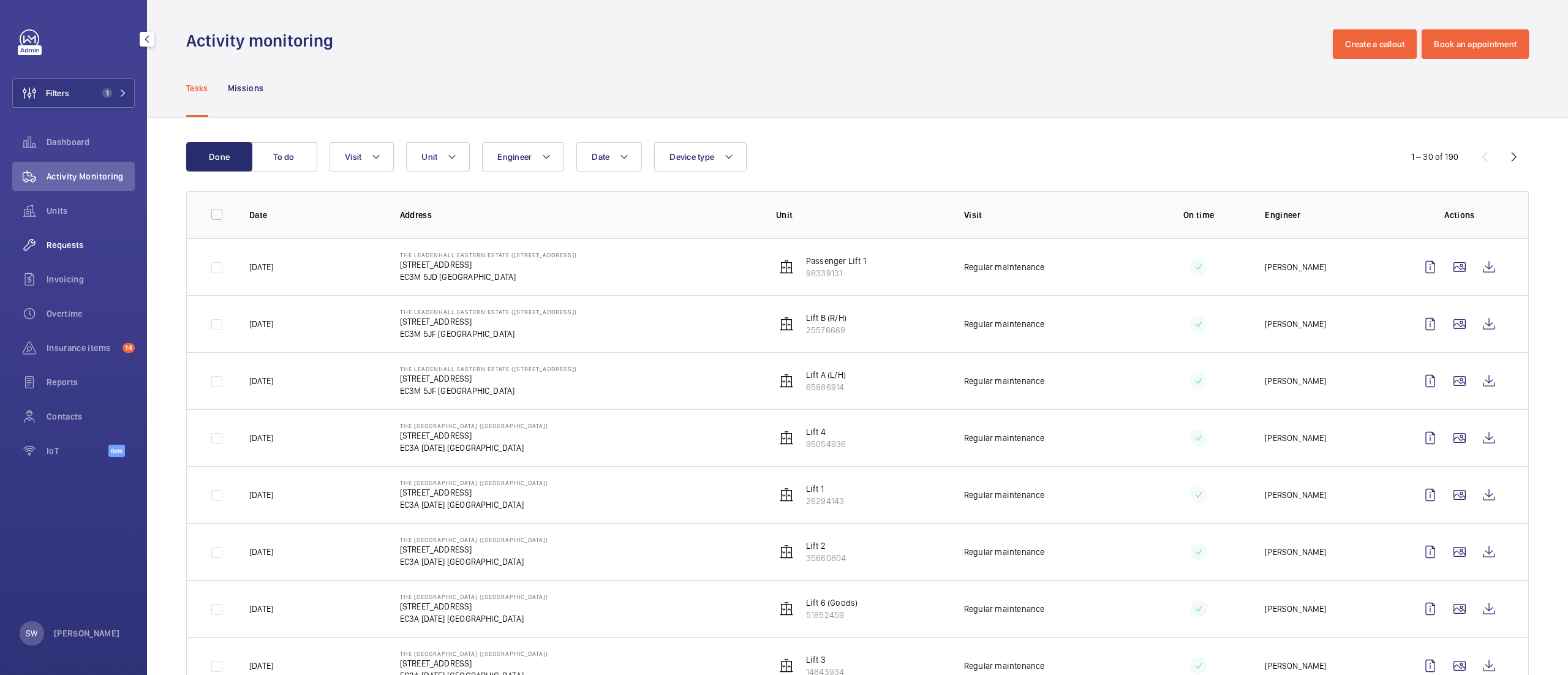
click at [65, 246] on span "Requests" at bounding box center [91, 245] width 88 height 12
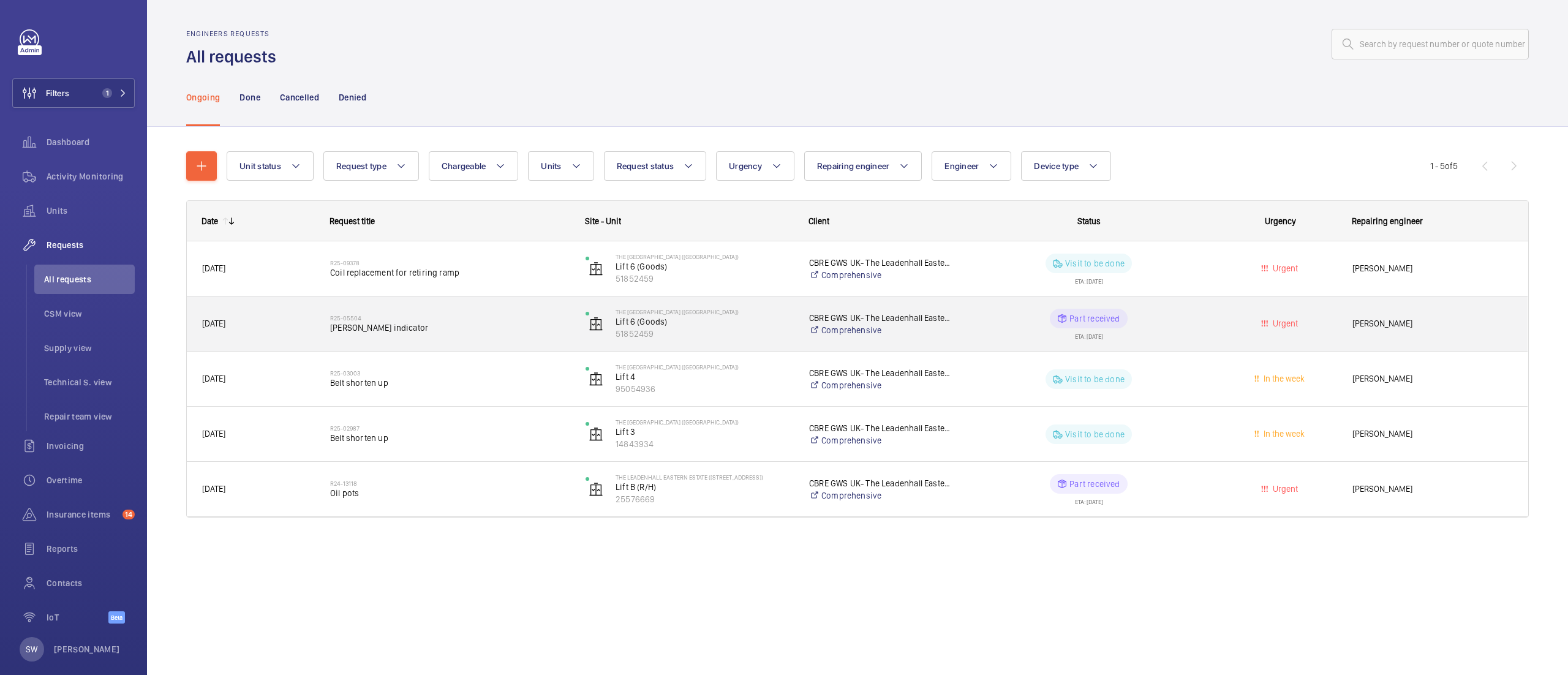
click at [491, 327] on span "[PERSON_NAME] indicator" at bounding box center [450, 327] width 239 height 12
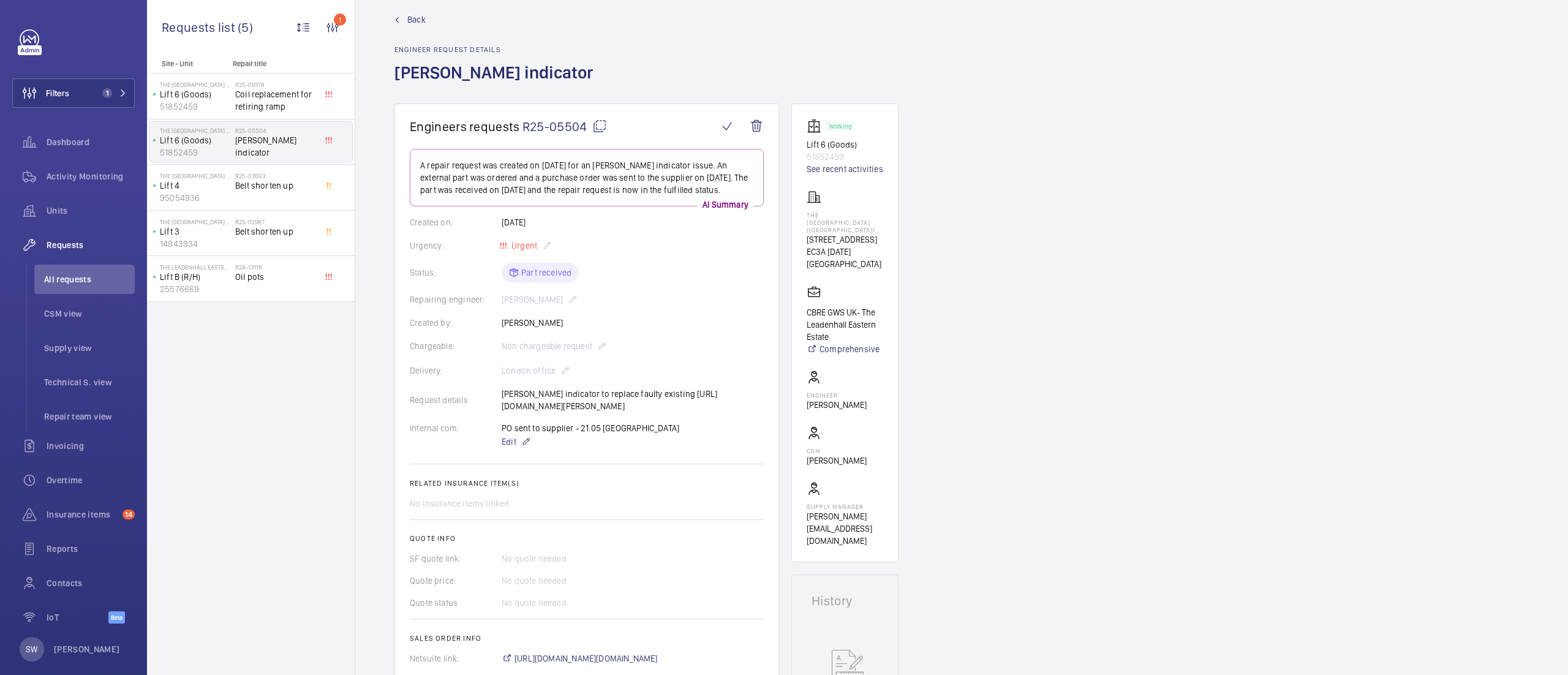
scroll to position [36, 0]
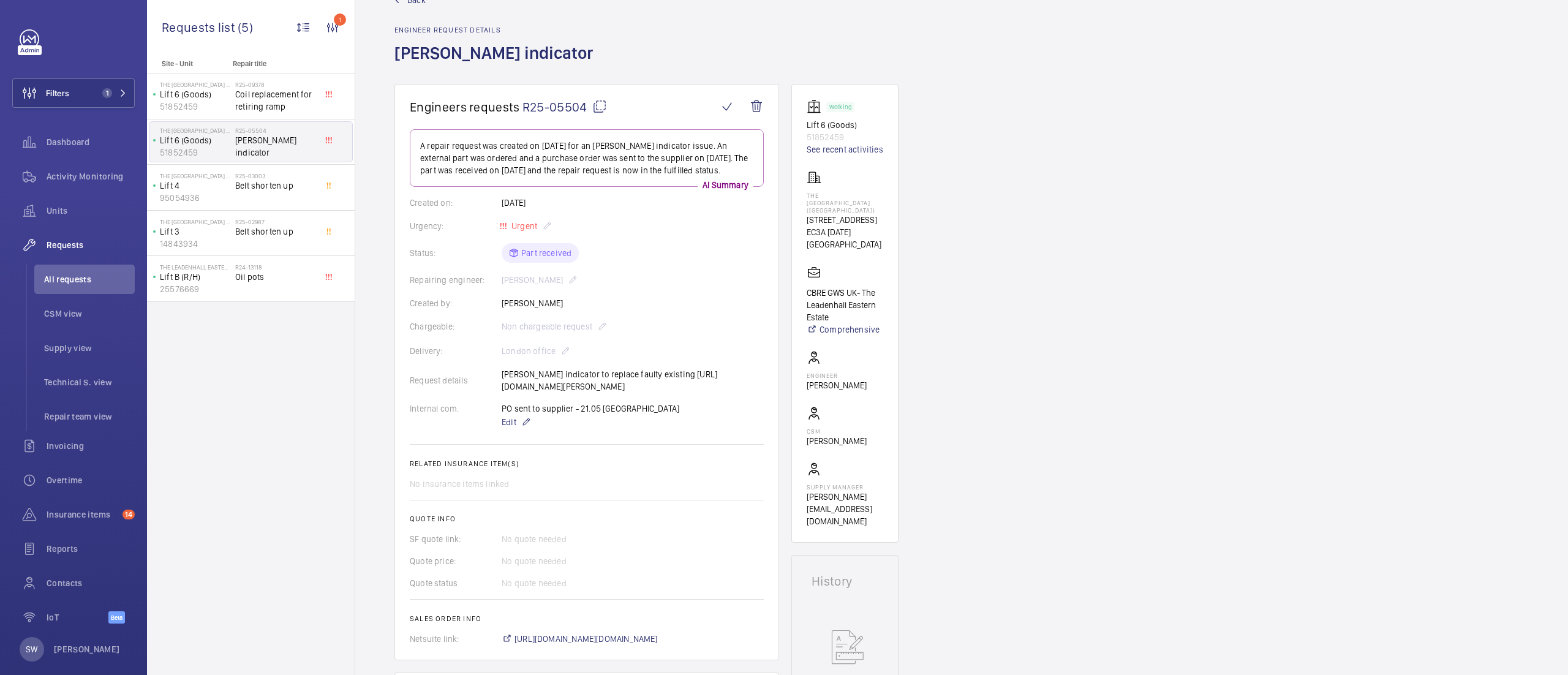
click at [603, 105] on mat-icon at bounding box center [600, 106] width 15 height 15
